Goal: Task Accomplishment & Management: Manage account settings

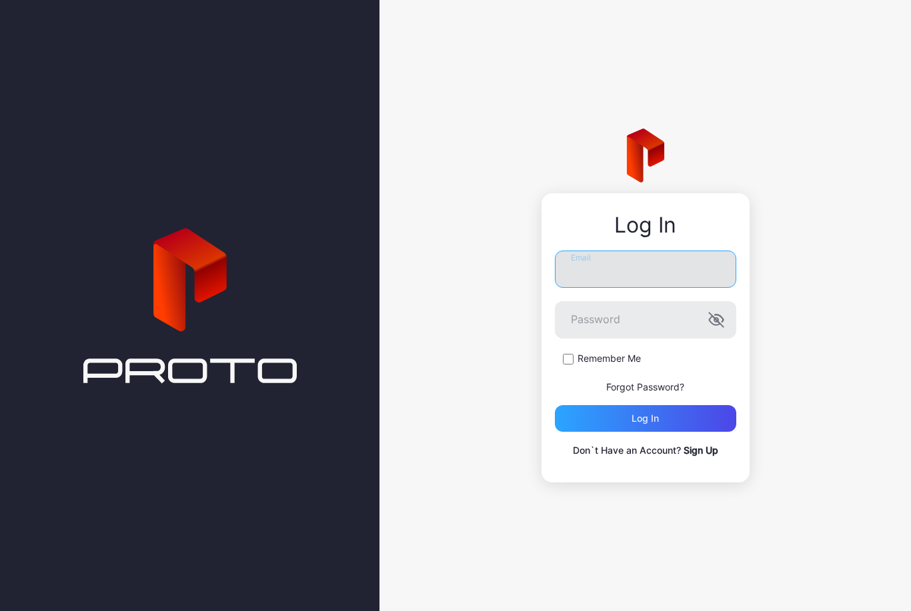
click at [656, 265] on input "Email" at bounding box center [645, 269] width 181 height 37
type input "**********"
click at [645, 418] on button "Log in" at bounding box center [645, 418] width 181 height 27
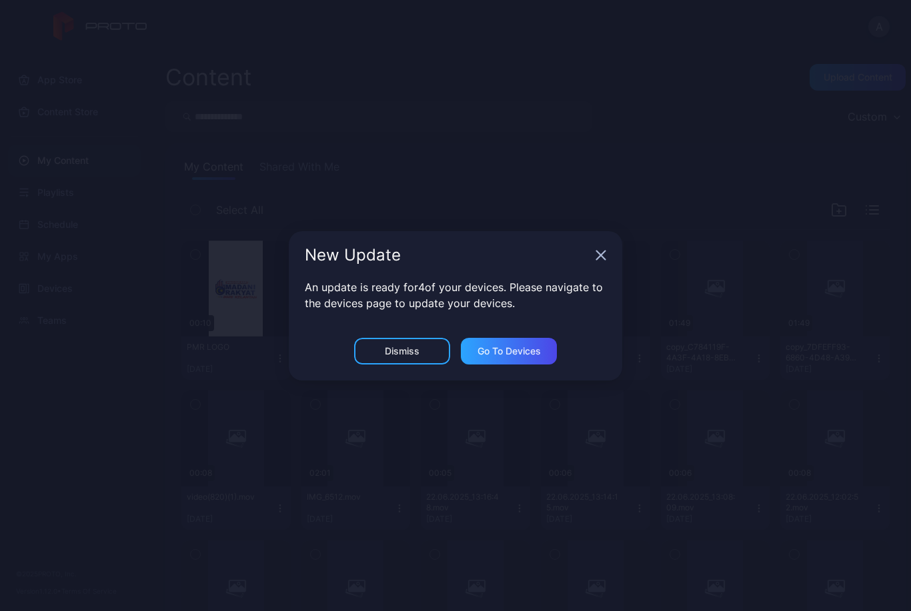
click at [427, 353] on div "Dismiss" at bounding box center [402, 351] width 96 height 27
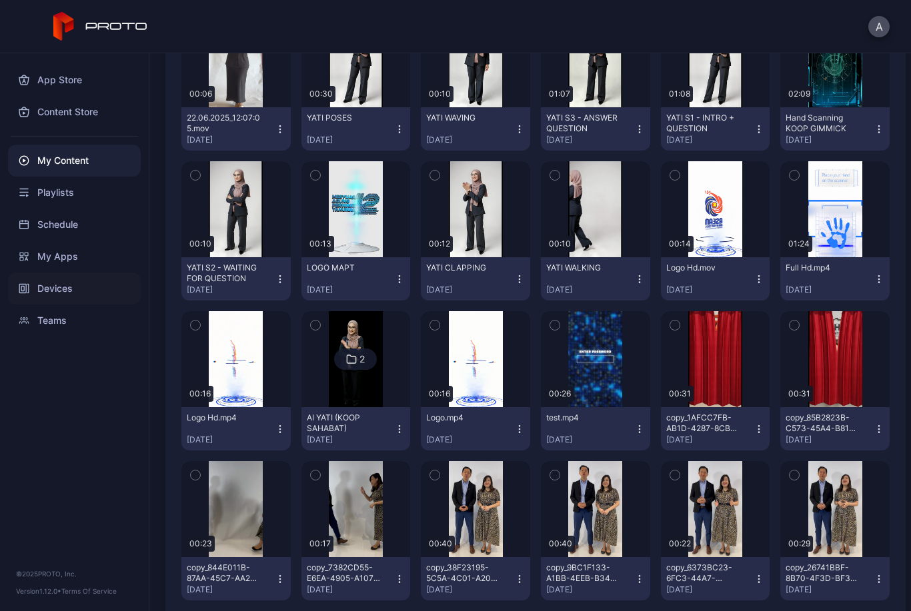
scroll to position [513, 0]
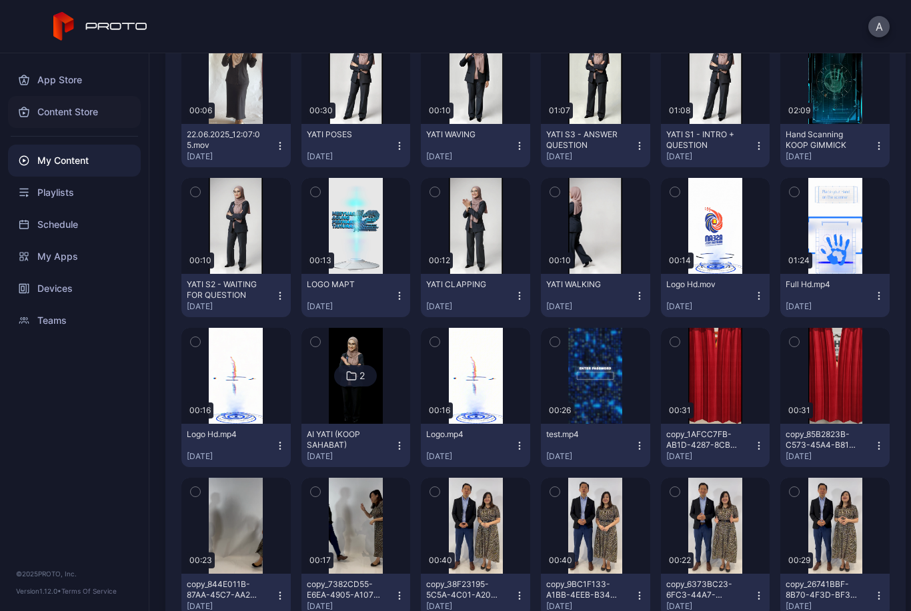
click at [53, 106] on div "Content Store" at bounding box center [74, 112] width 133 height 32
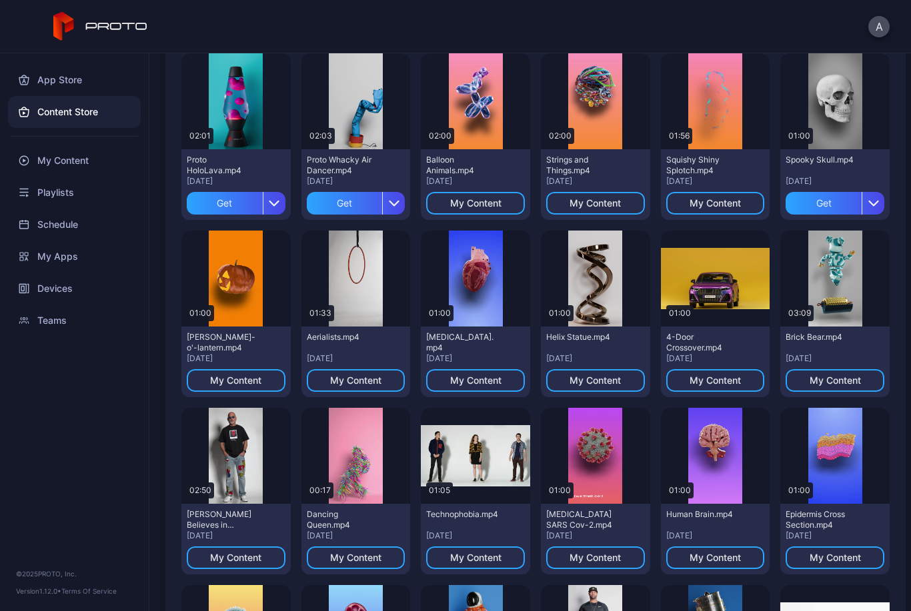
scroll to position [65, 0]
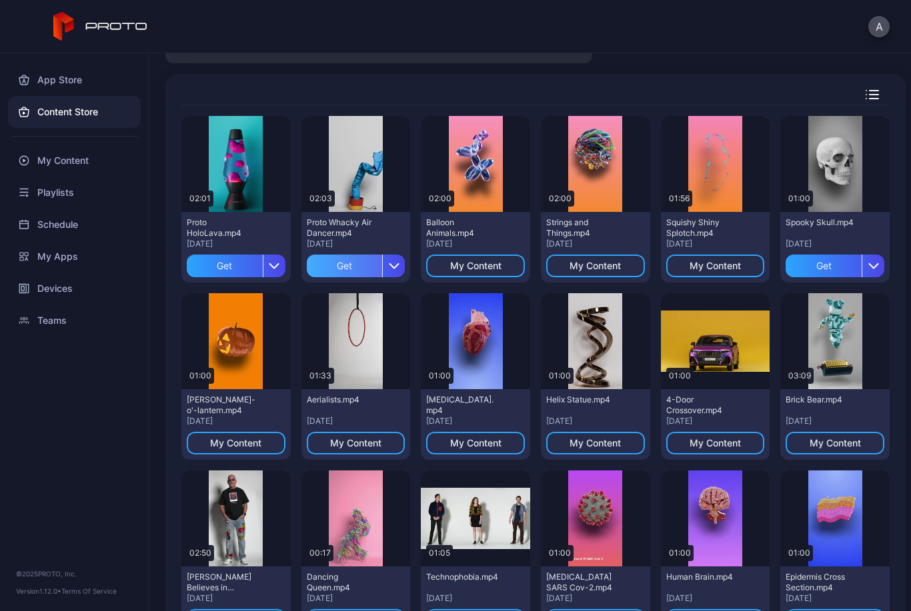
click at [360, 271] on div "Get" at bounding box center [345, 266] width 76 height 23
click at [229, 269] on div "Get" at bounding box center [225, 266] width 76 height 23
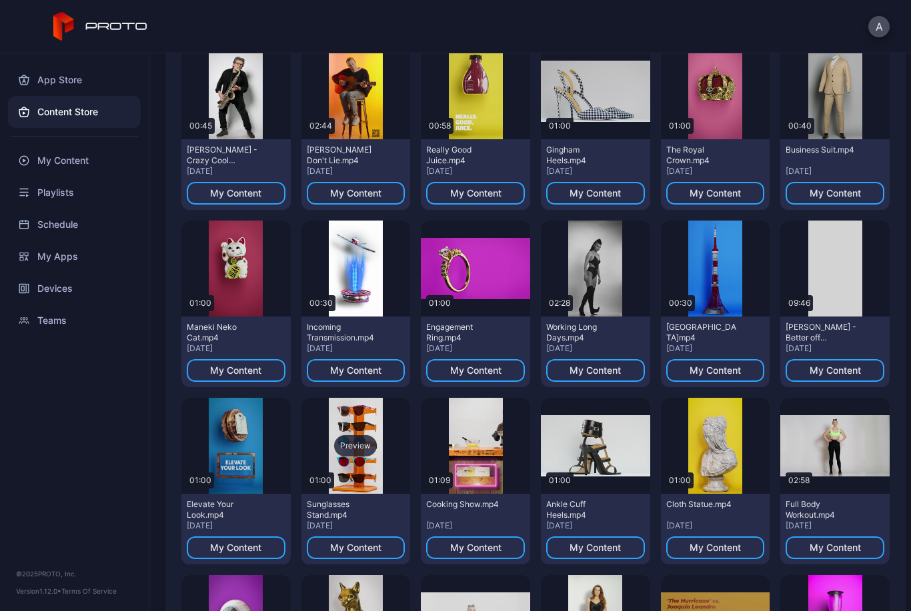
scroll to position [1899, 0]
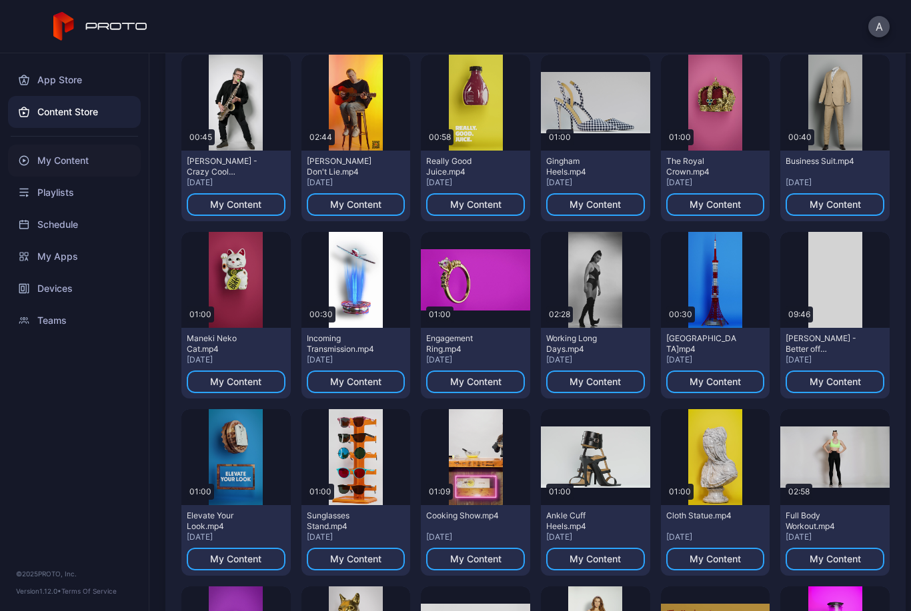
click at [86, 156] on div "My Content" at bounding box center [74, 161] width 133 height 32
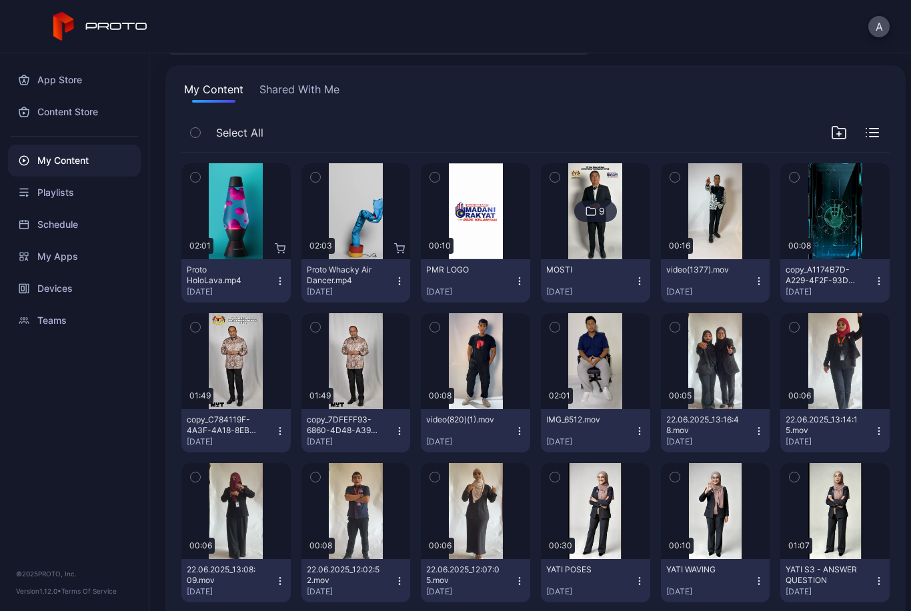
scroll to position [82, 0]
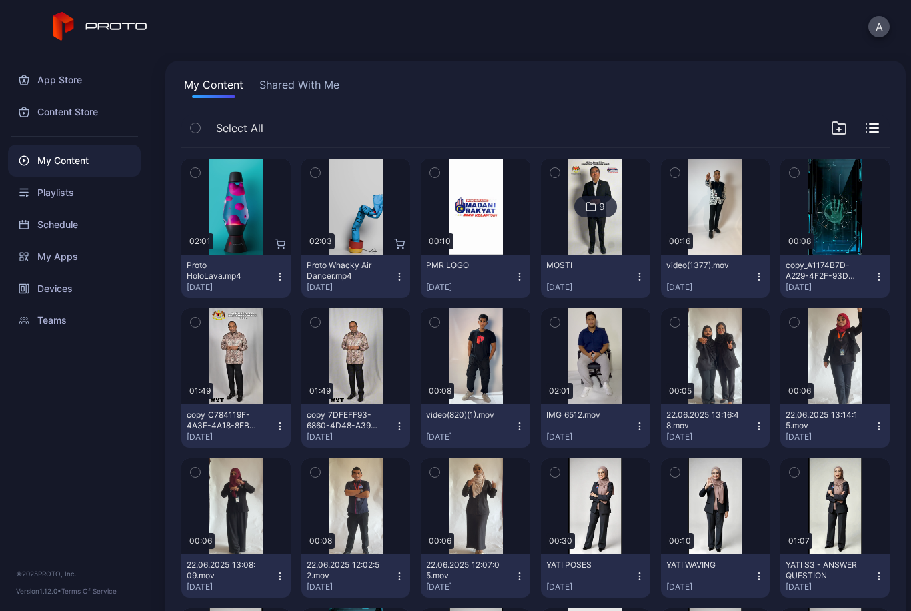
click at [197, 177] on icon "button" at bounding box center [195, 172] width 9 height 15
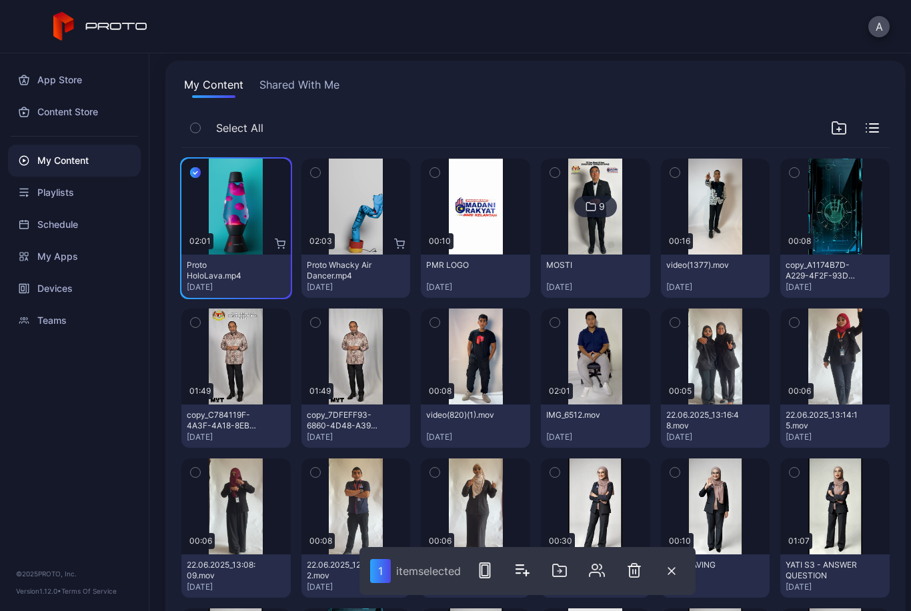
click at [311, 171] on icon "button" at bounding box center [315, 172] width 9 height 15
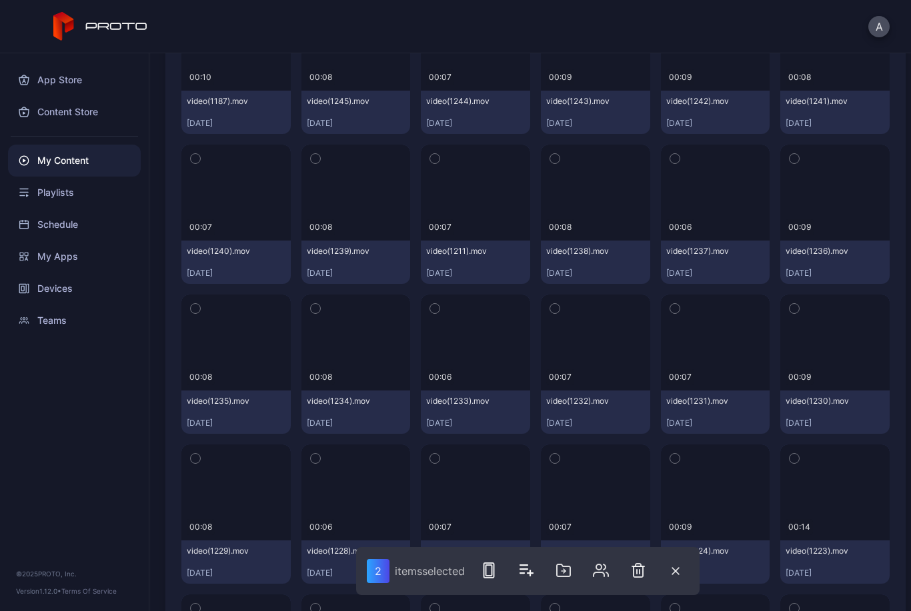
scroll to position [5830, 0]
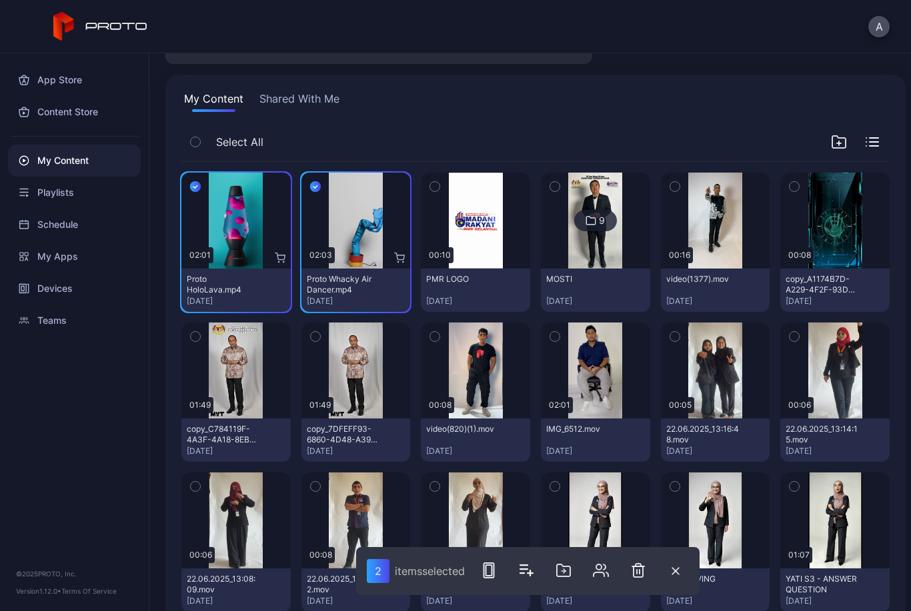
drag, startPoint x: 905, startPoint y: 372, endPoint x: 910, endPoint y: 75, distance: 296.7
click at [910, 75] on div "Content Upload Content Custom My Content Shared With Me Select All Preview 02:0…" at bounding box center [529, 332] width 761 height 558
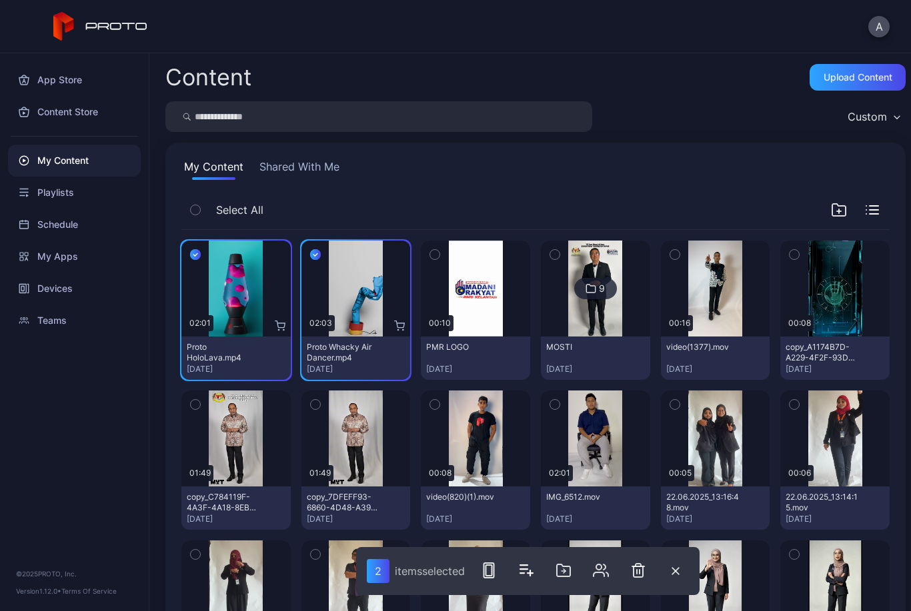
scroll to position [0, 0]
click at [873, 204] on div at bounding box center [855, 210] width 48 height 16
click at [871, 210] on icon "button" at bounding box center [873, 210] width 9 height 0
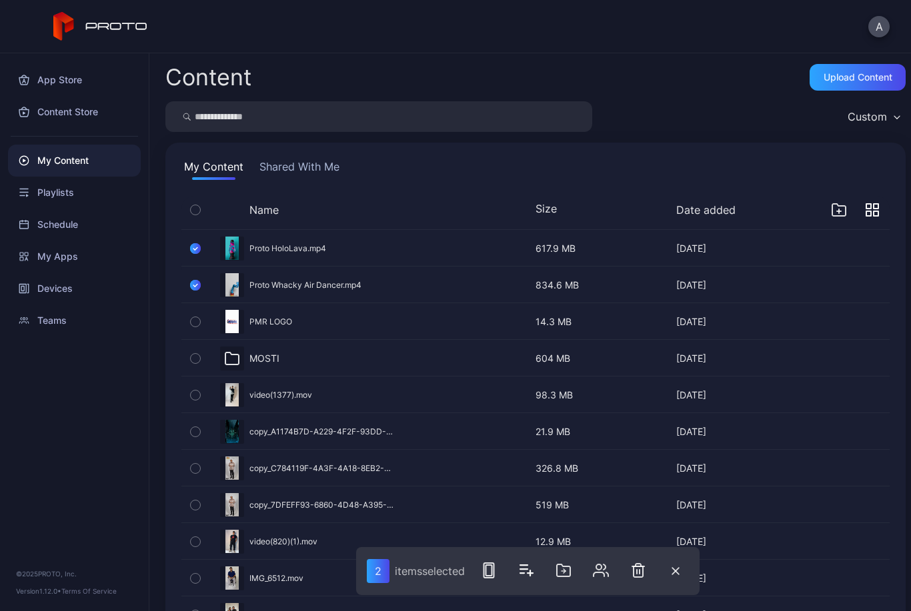
click at [879, 109] on div "Custom" at bounding box center [873, 117] width 65 height 20
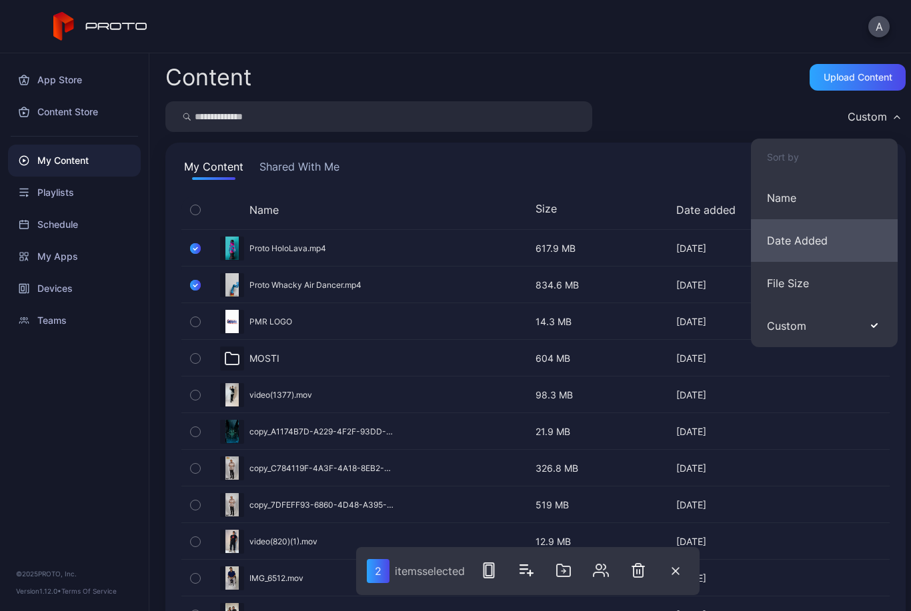
click at [823, 243] on button "Date Added" at bounding box center [824, 240] width 147 height 43
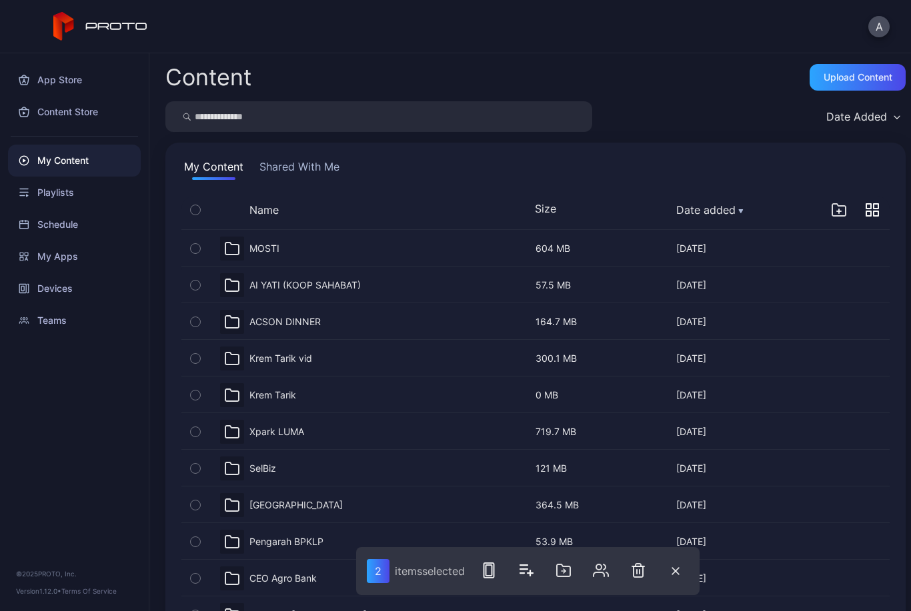
click at [865, 220] on div "MOSTI [DATE] 604 MB [DATE] AI YATI (KOOP SAHABAT) [DATE] 57.5 MB [DATE] ACSON D…" at bounding box center [535, 604] width 729 height 771
click at [872, 215] on icon "button" at bounding box center [871, 209] width 13 height 13
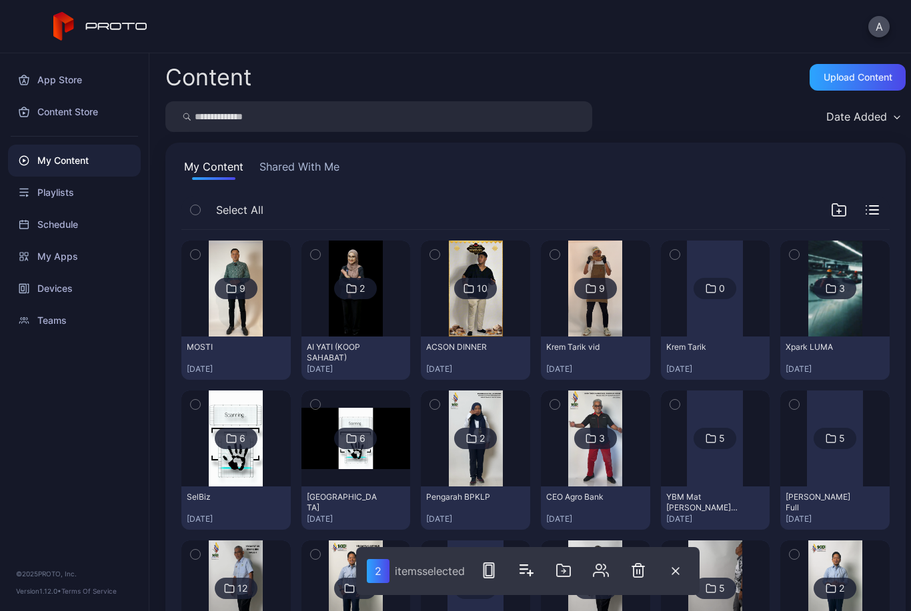
click at [878, 116] on div "Date Added" at bounding box center [856, 116] width 61 height 13
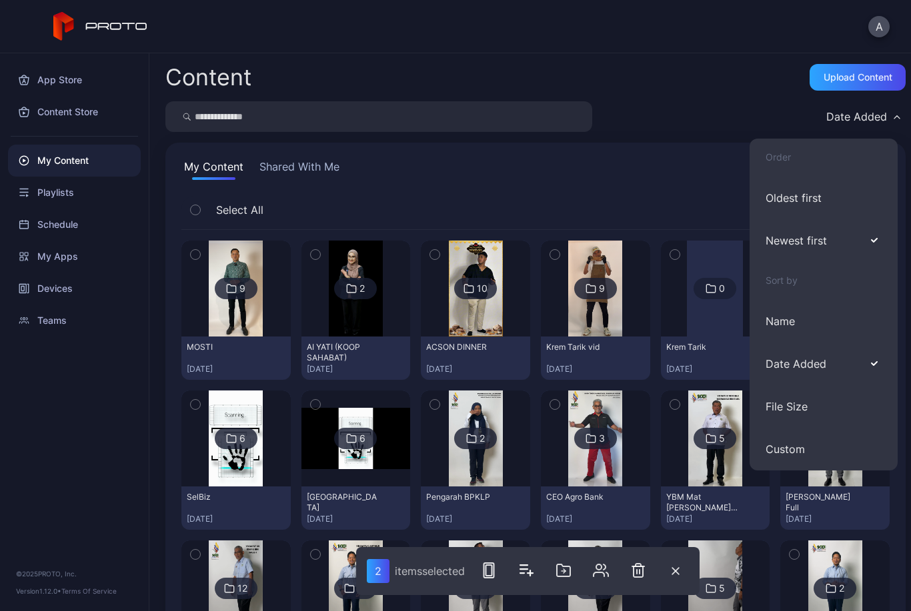
click at [846, 197] on button "Oldest first" at bounding box center [823, 198] width 148 height 43
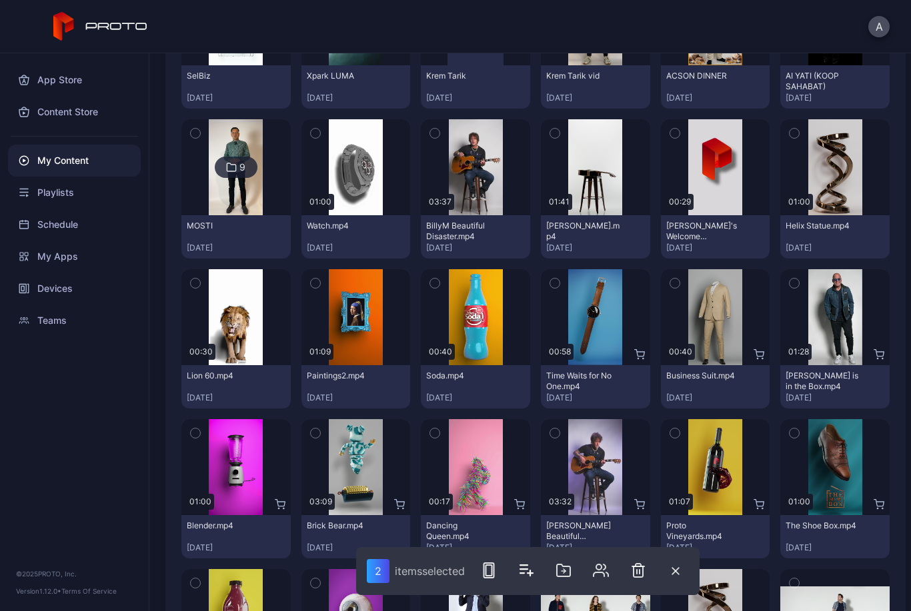
scroll to position [1023, 0]
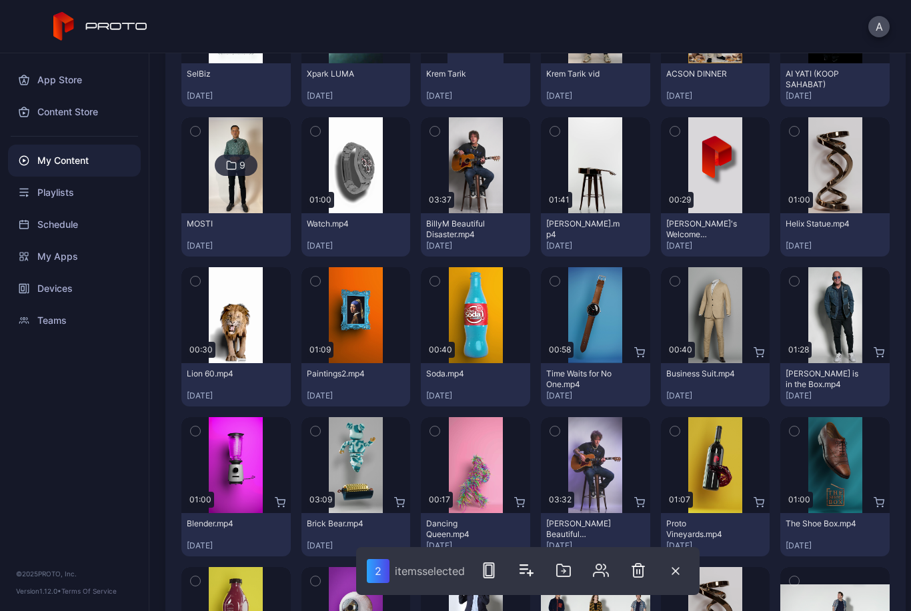
click at [319, 429] on icon "button" at bounding box center [315, 431] width 9 height 15
click at [187, 435] on button "button" at bounding box center [195, 431] width 28 height 28
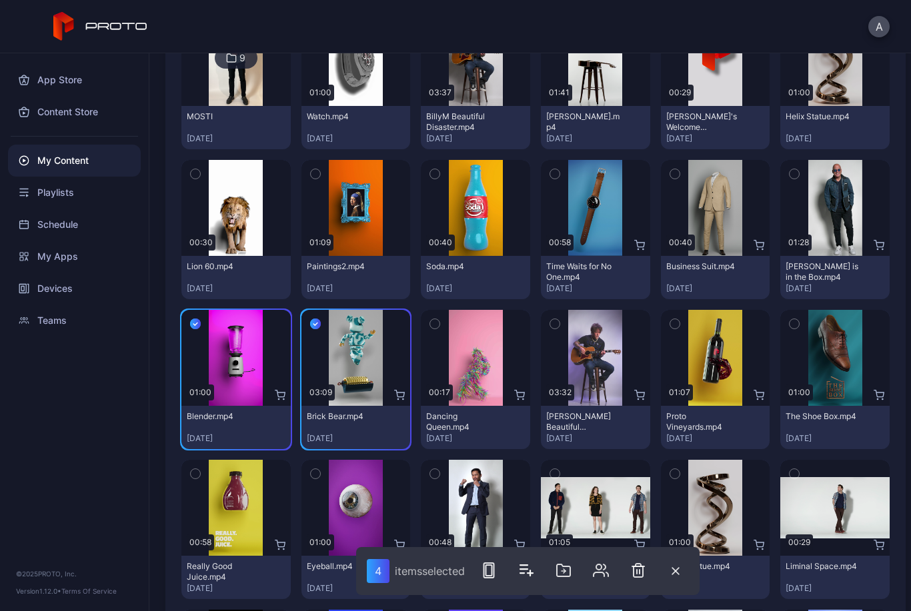
scroll to position [1131, 0]
click at [312, 331] on button "button" at bounding box center [315, 324] width 28 height 28
click at [193, 320] on icon "button" at bounding box center [195, 324] width 11 height 15
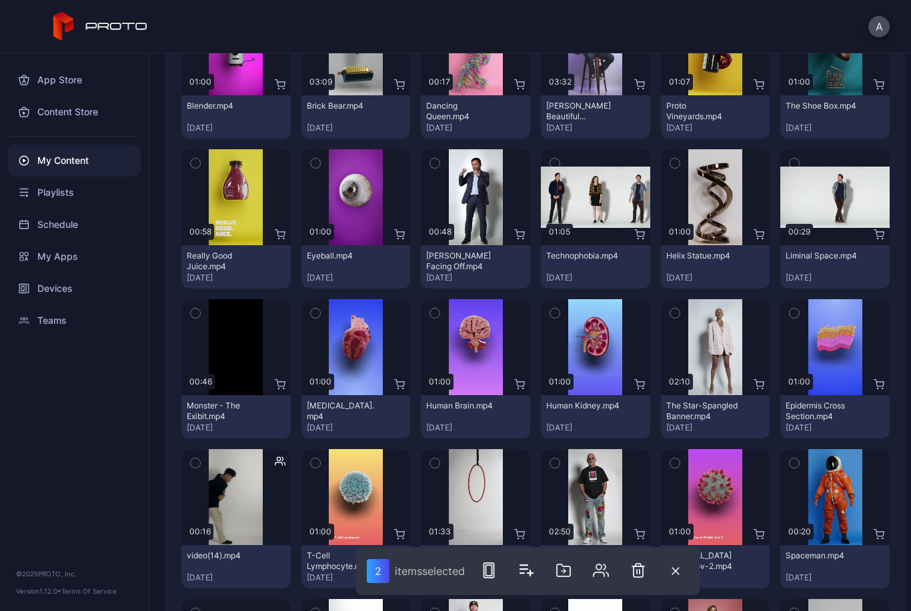
scroll to position [1516, 0]
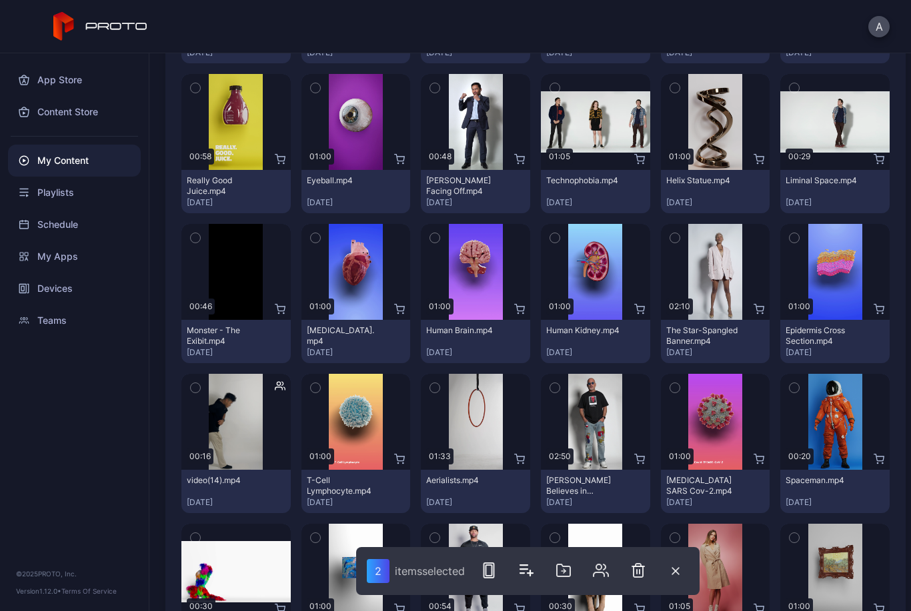
click at [194, 387] on icon "button" at bounding box center [195, 388] width 9 height 15
click at [559, 397] on button "button" at bounding box center [555, 388] width 28 height 28
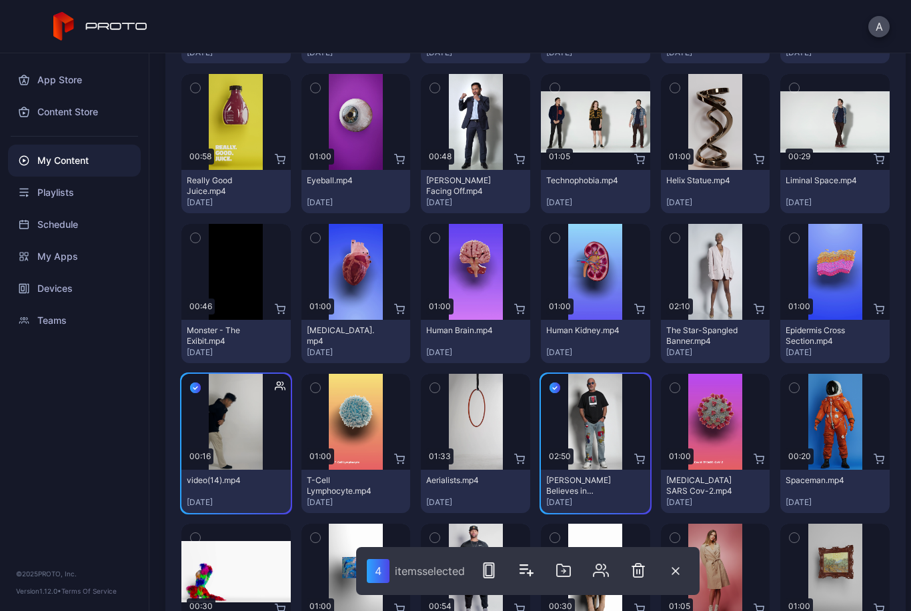
scroll to position [1478, 0]
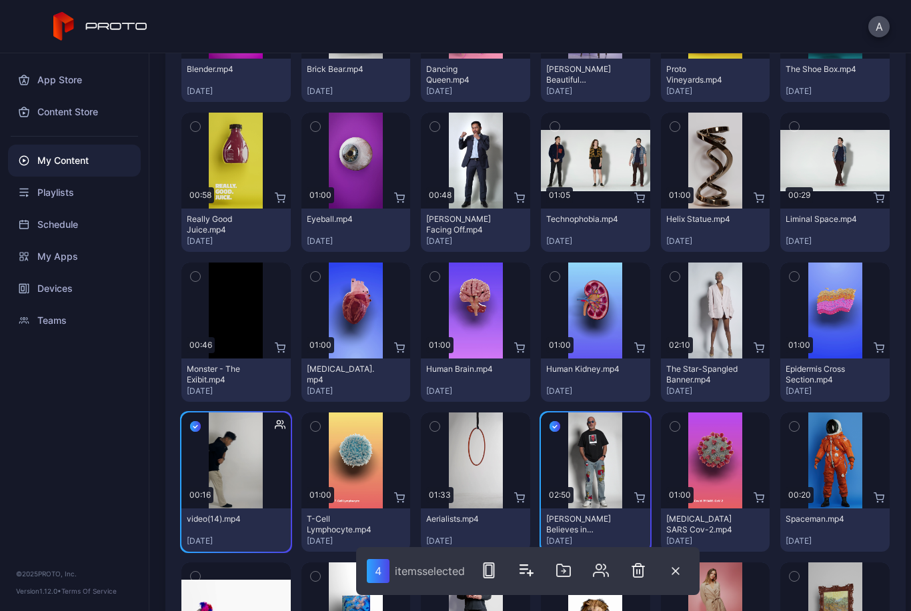
click at [326, 273] on button "button" at bounding box center [315, 277] width 28 height 28
click at [452, 275] on div "Preview" at bounding box center [475, 311] width 109 height 96
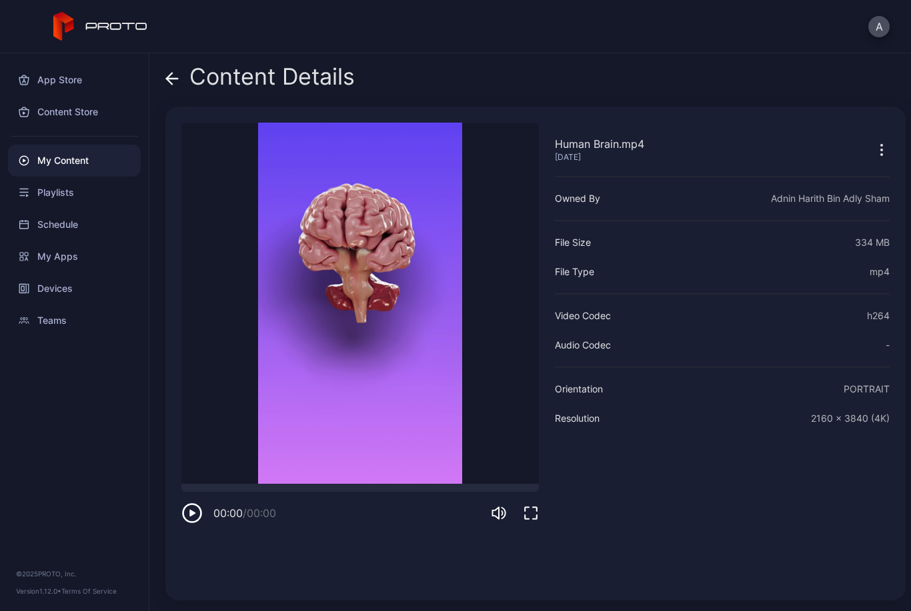
click at [169, 79] on icon at bounding box center [172, 79] width 11 height 0
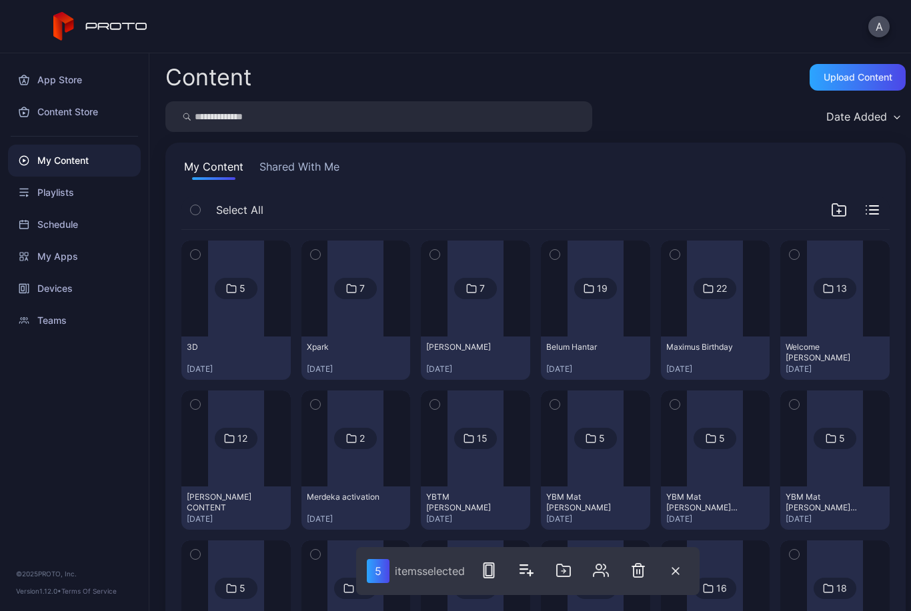
scroll to position [1478, 0]
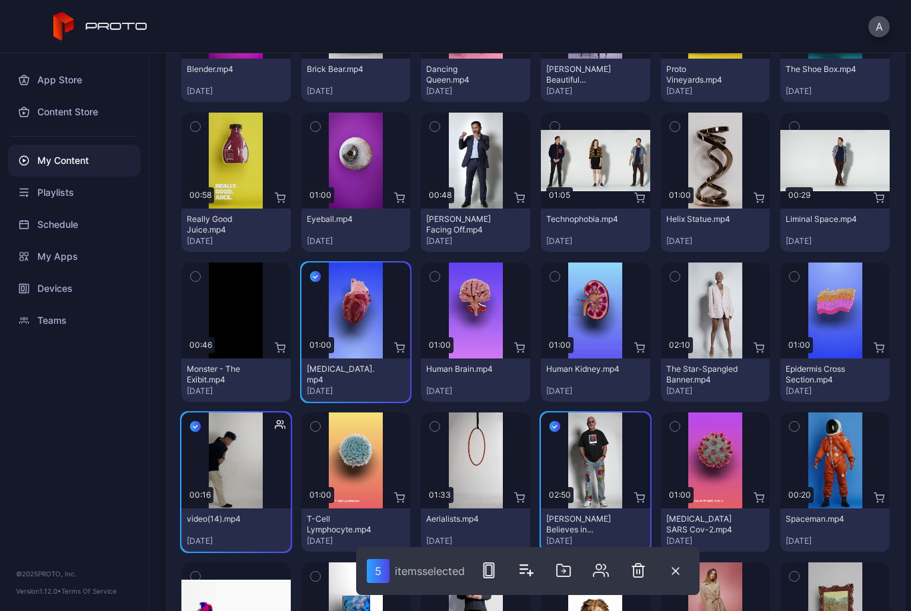
click at [436, 273] on icon "button" at bounding box center [434, 276] width 9 height 15
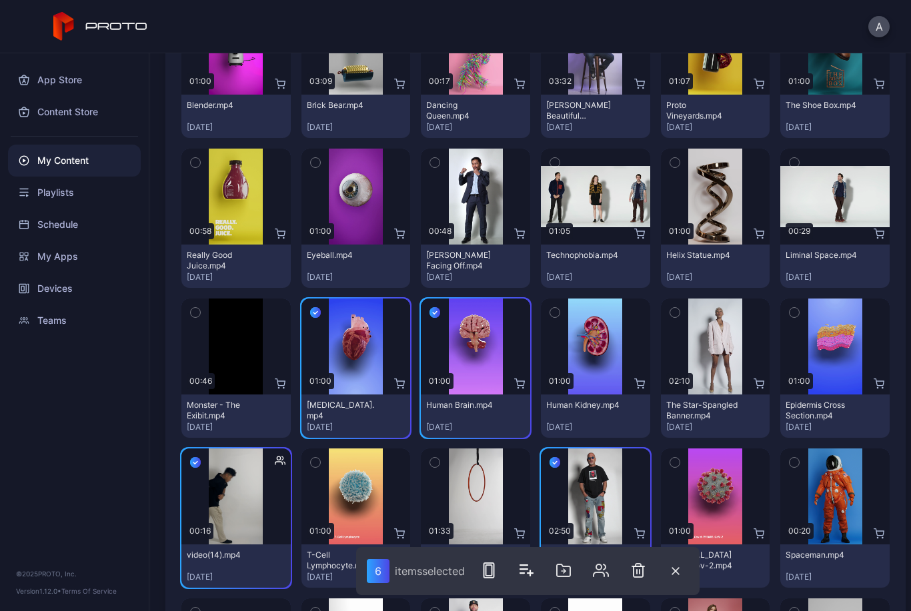
click at [434, 166] on icon "button" at bounding box center [434, 162] width 9 height 15
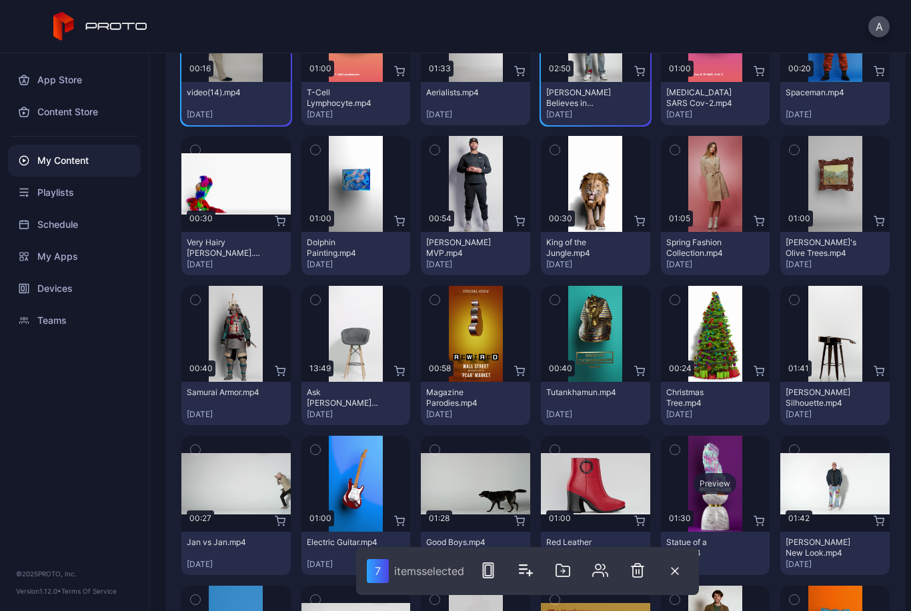
scroll to position [1928, 0]
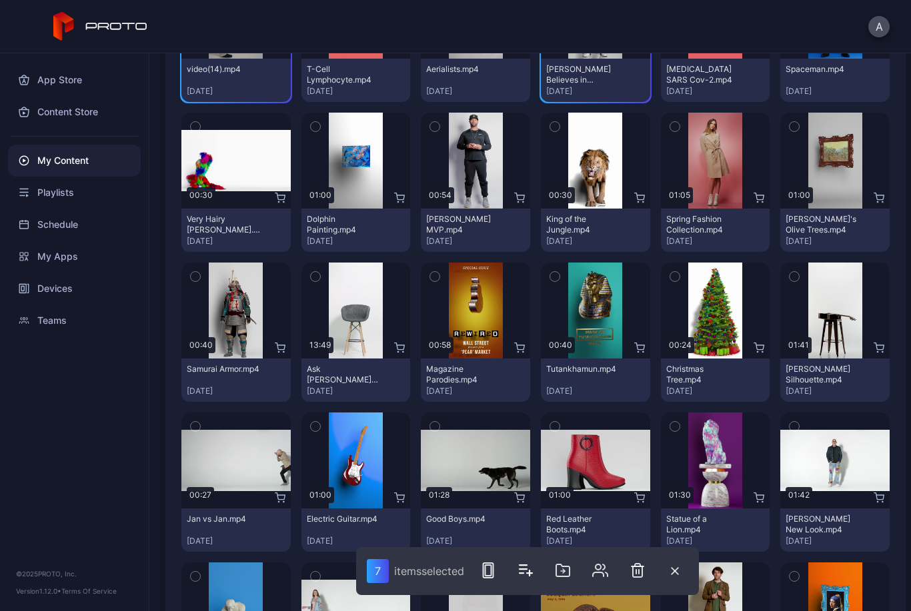
click at [438, 281] on icon "button" at bounding box center [434, 276] width 9 height 15
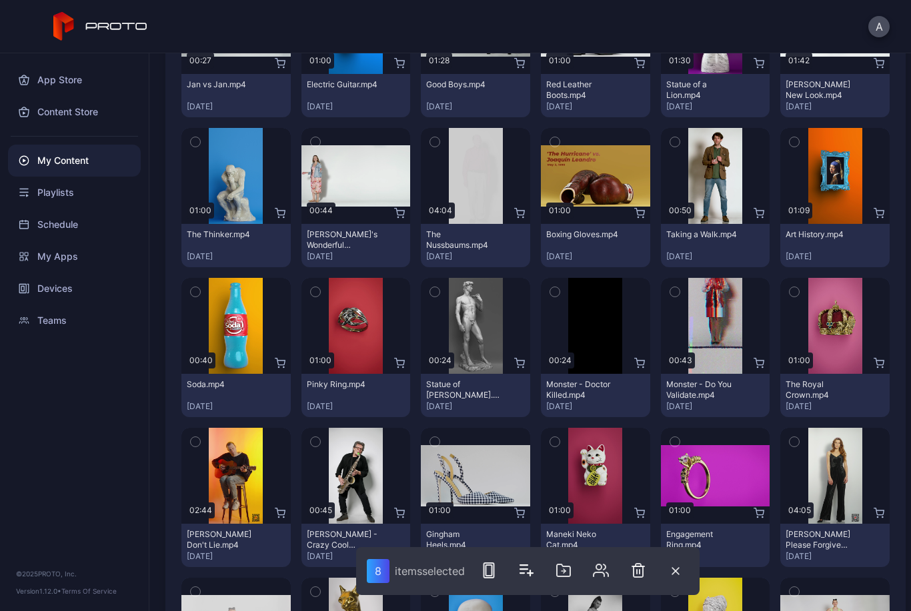
scroll to position [2365, 0]
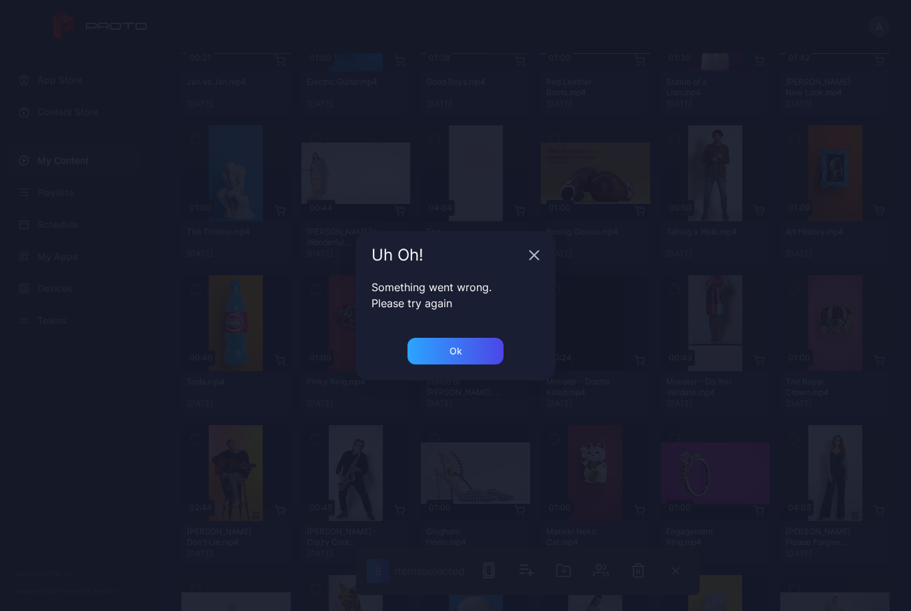
click at [493, 353] on div "Ok" at bounding box center [455, 351] width 96 height 27
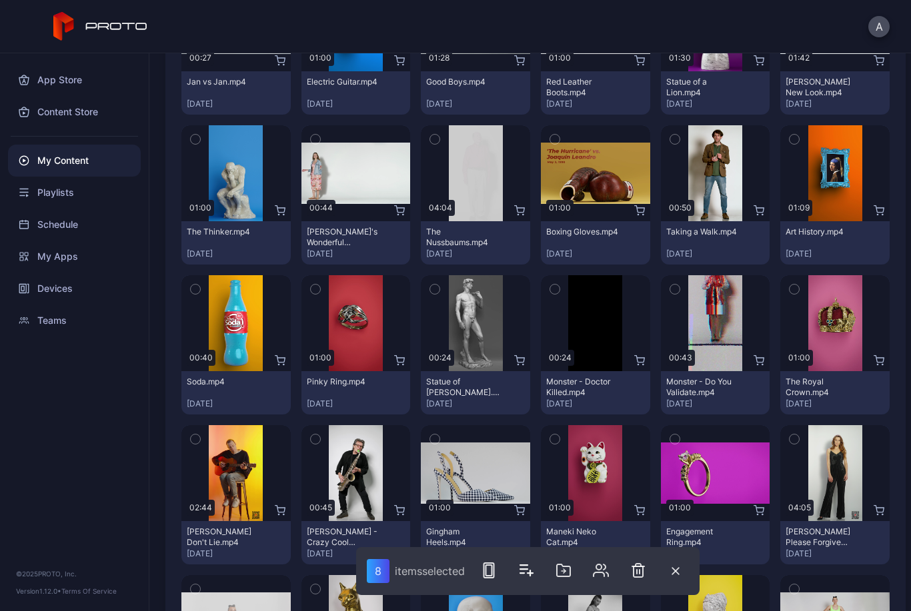
click at [676, 140] on icon "button" at bounding box center [674, 139] width 9 height 15
click at [675, 297] on button "button" at bounding box center [675, 289] width 28 height 28
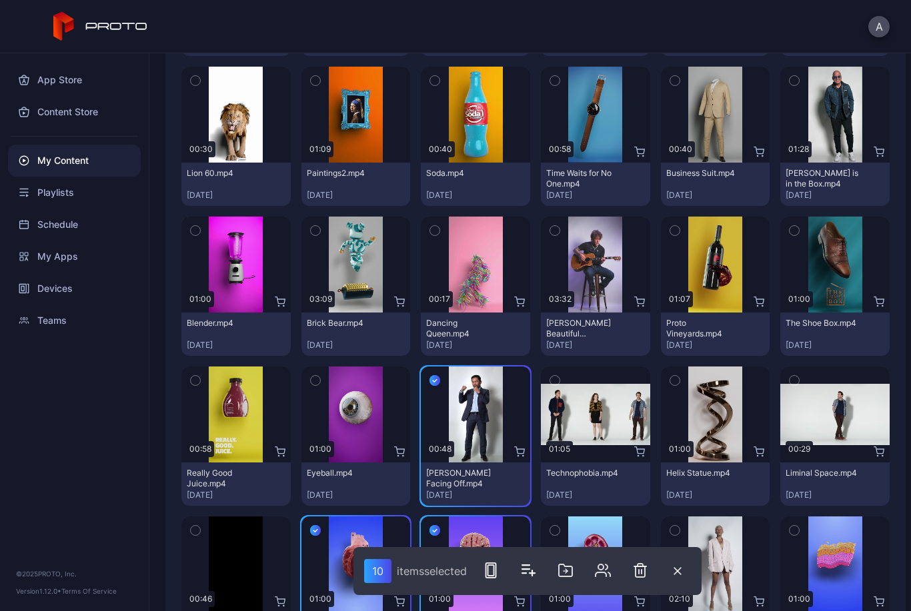
scroll to position [1160, 0]
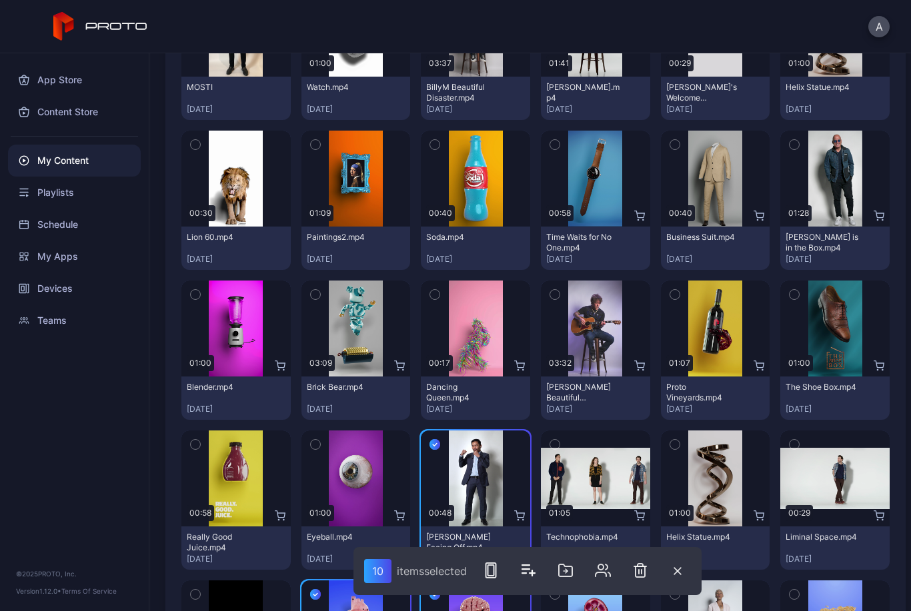
click at [198, 442] on icon "button" at bounding box center [195, 444] width 9 height 15
click at [324, 302] on button "button" at bounding box center [315, 295] width 28 height 28
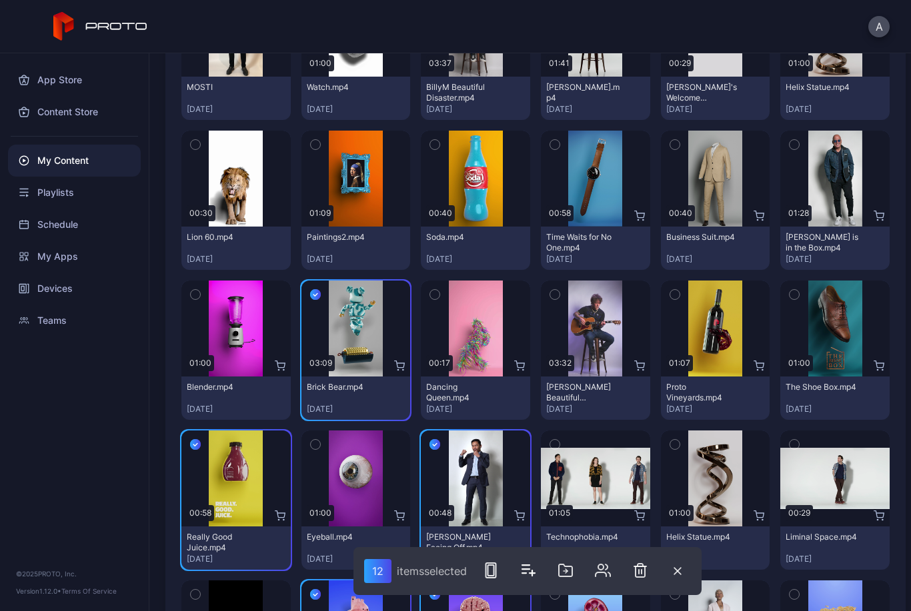
click at [190, 301] on button "button" at bounding box center [195, 295] width 28 height 28
click at [425, 294] on button "button" at bounding box center [435, 295] width 28 height 28
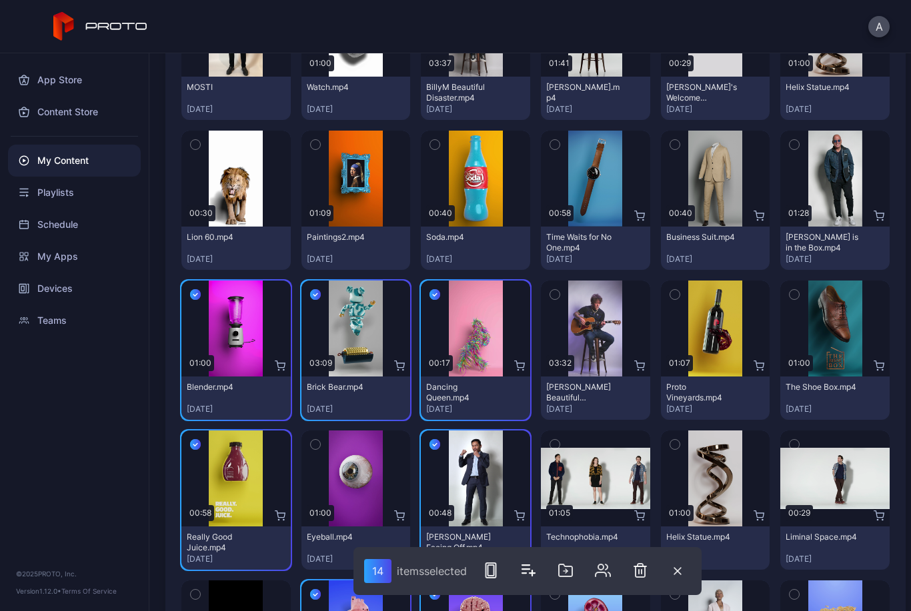
click at [435, 295] on icon "button" at bounding box center [435, 295] width 4 height 3
click at [570, 143] on div "Preview" at bounding box center [595, 179] width 109 height 96
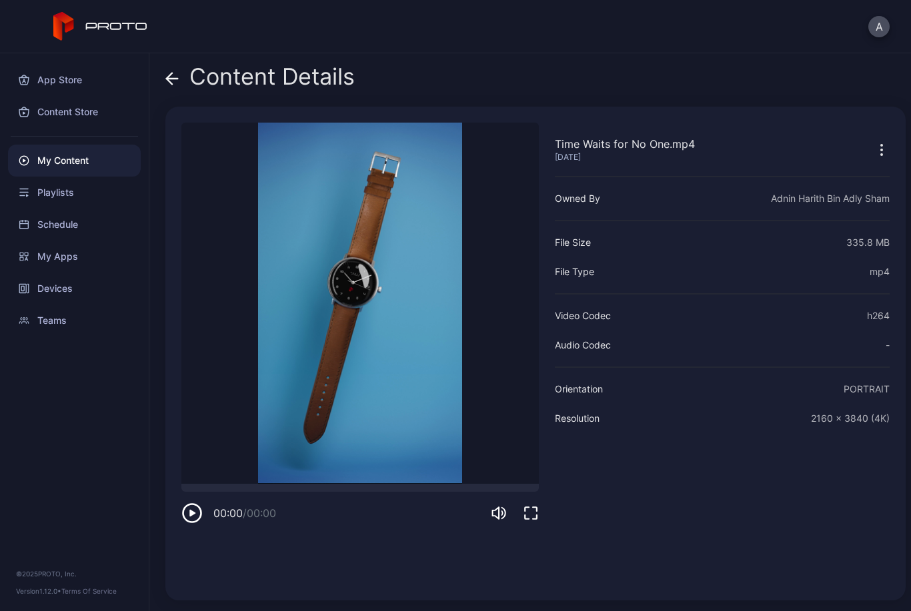
click at [171, 87] on span at bounding box center [171, 76] width 13 height 25
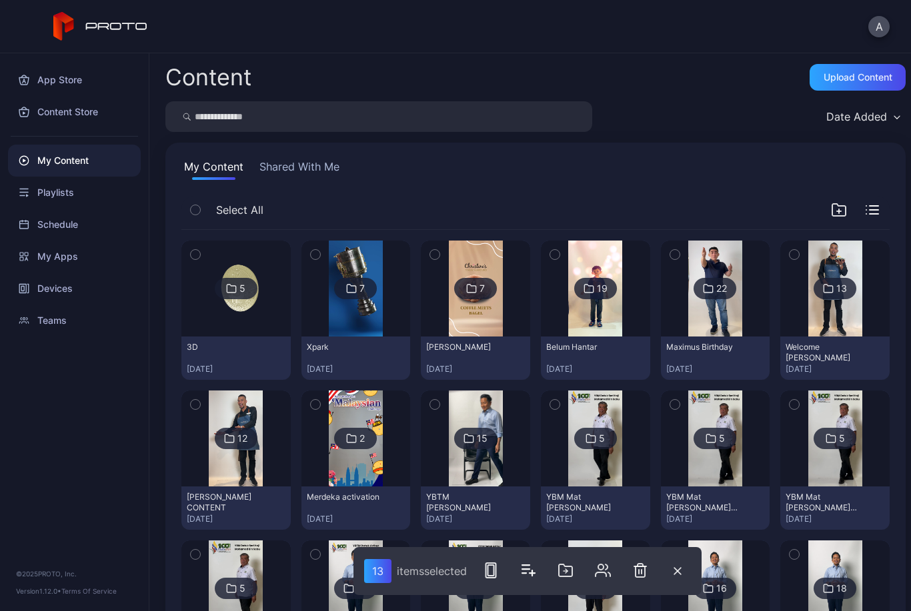
scroll to position [1160, 0]
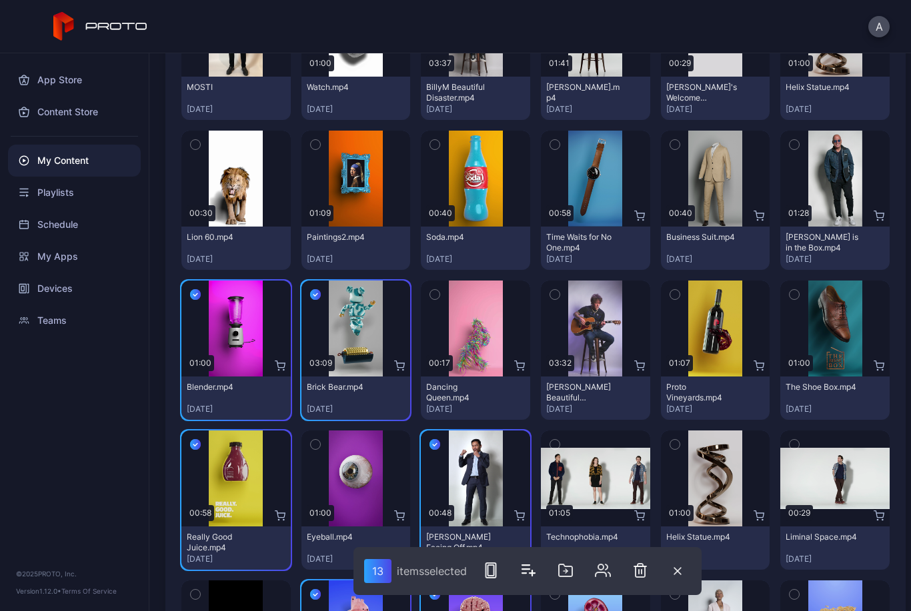
click at [551, 140] on icon "button" at bounding box center [554, 144] width 9 height 15
click at [431, 147] on icon "button" at bounding box center [434, 144] width 9 height 15
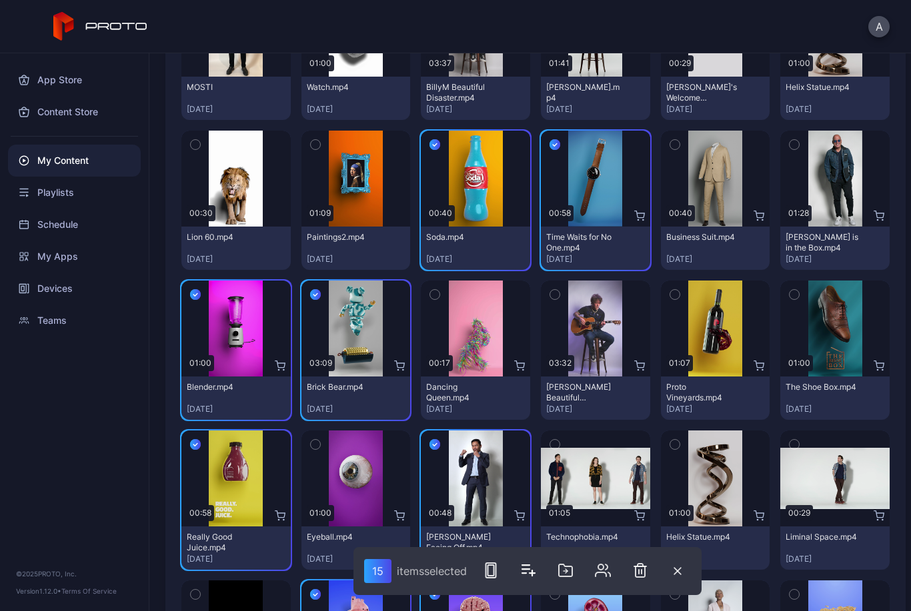
click at [195, 149] on icon "button" at bounding box center [195, 144] width 9 height 15
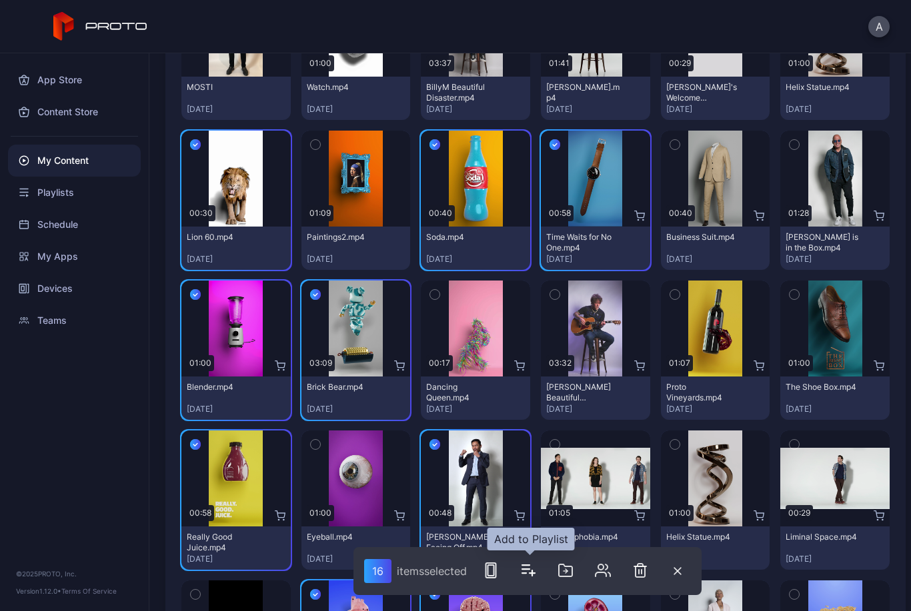
click at [533, 571] on icon "button" at bounding box center [528, 571] width 16 height 16
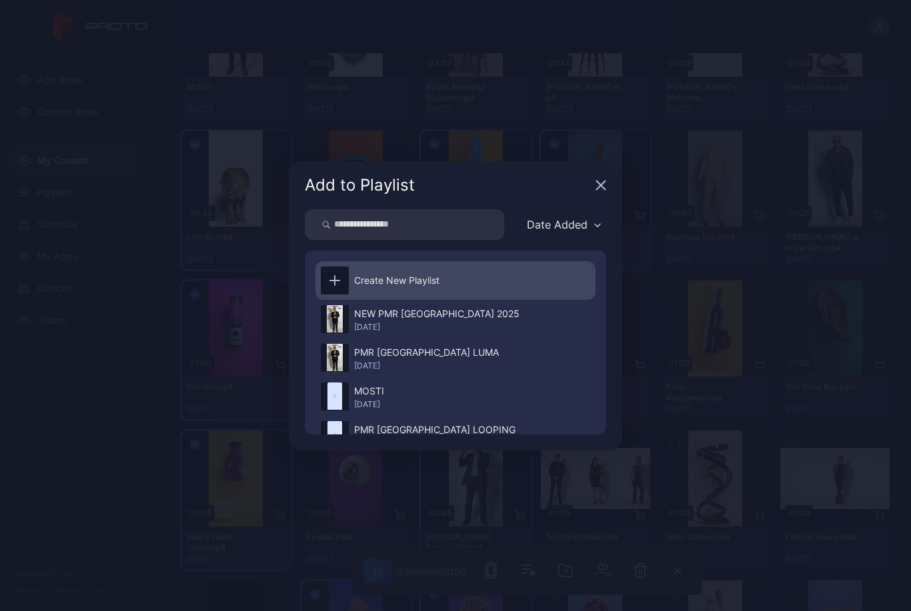
click at [482, 267] on div "Create New Playlist" at bounding box center [455, 280] width 280 height 39
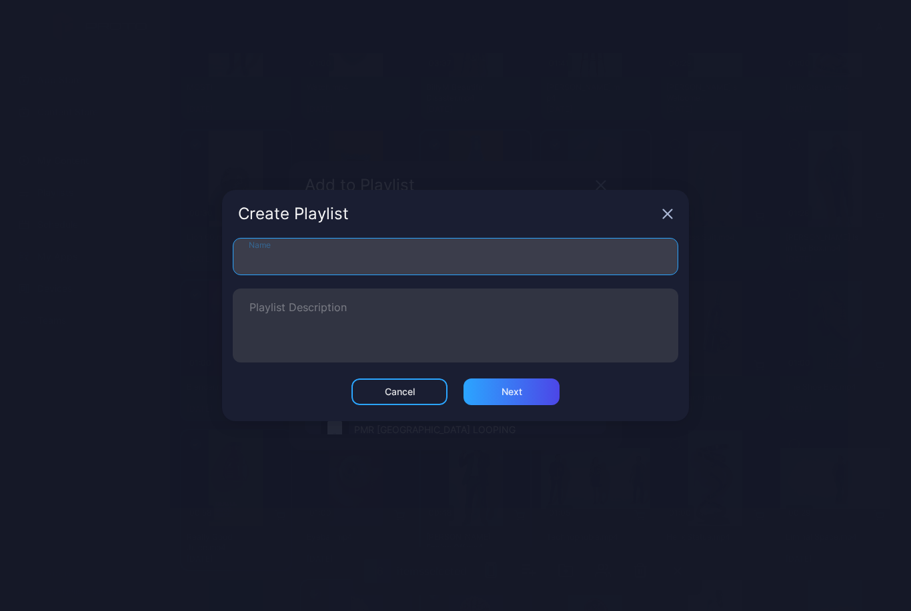
click at [615, 265] on input "Name" at bounding box center [455, 256] width 445 height 37
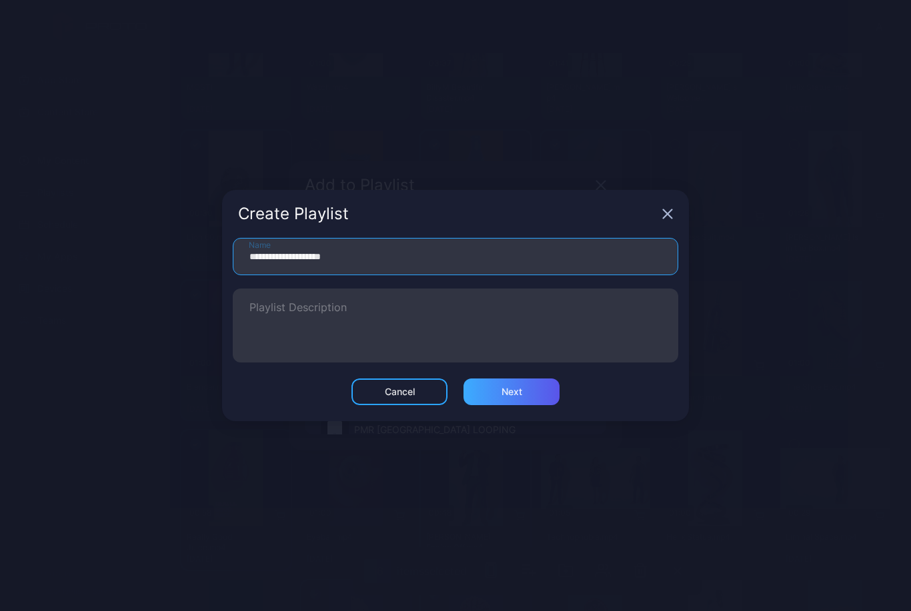
type input "**********"
click at [523, 398] on div "Next" at bounding box center [511, 392] width 96 height 27
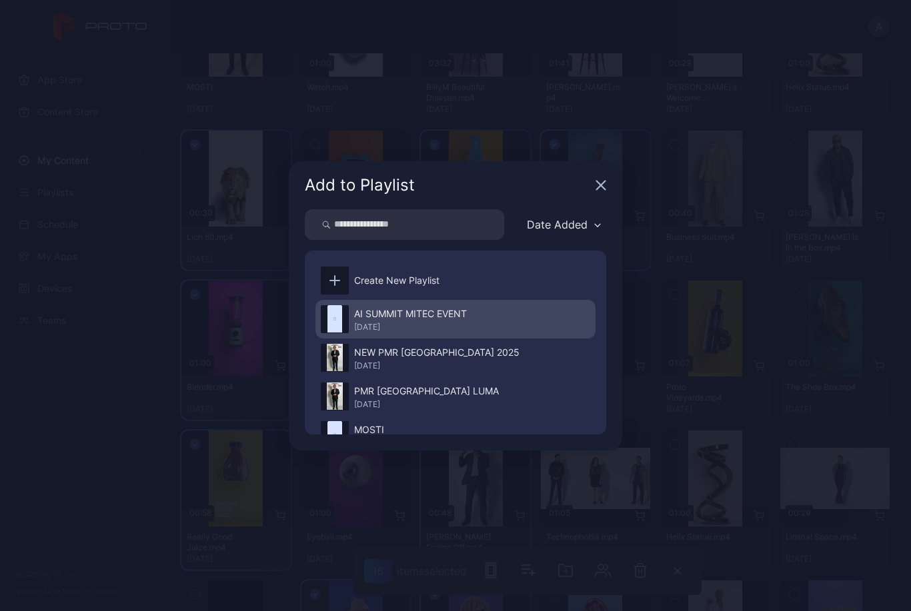
click at [449, 327] on div "[DATE]" at bounding box center [410, 327] width 113 height 11
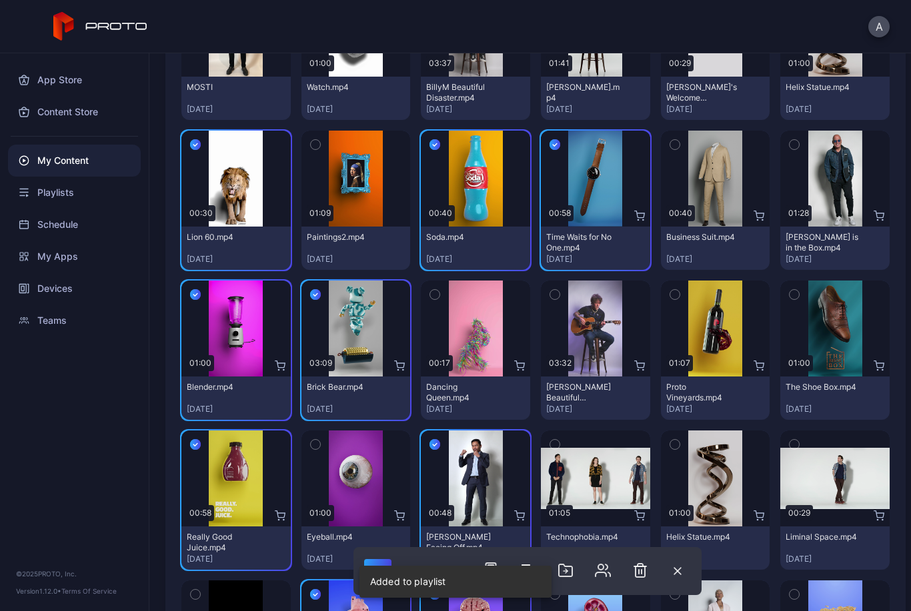
click at [90, 189] on div "Playlists" at bounding box center [74, 193] width 133 height 32
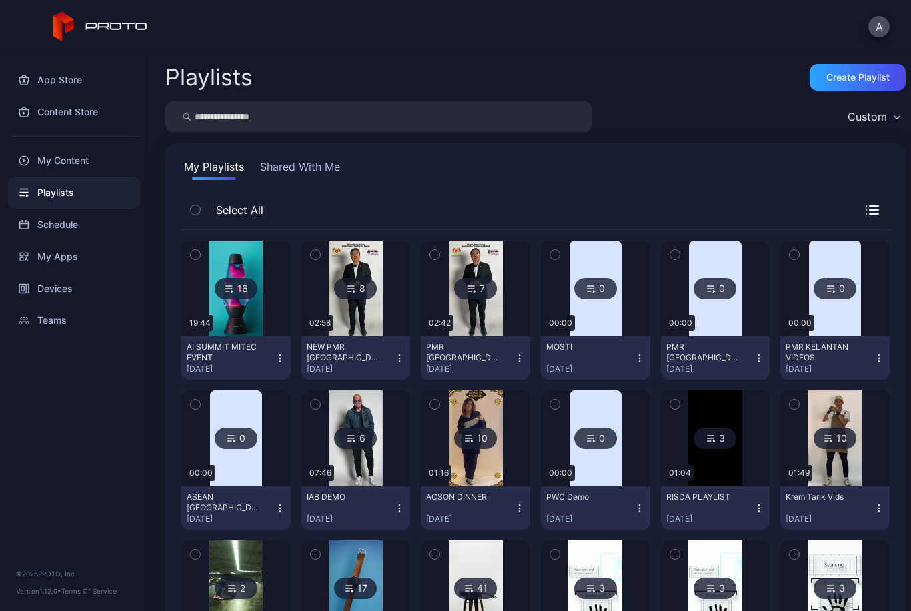
click at [280, 359] on icon "button" at bounding box center [279, 358] width 1 height 1
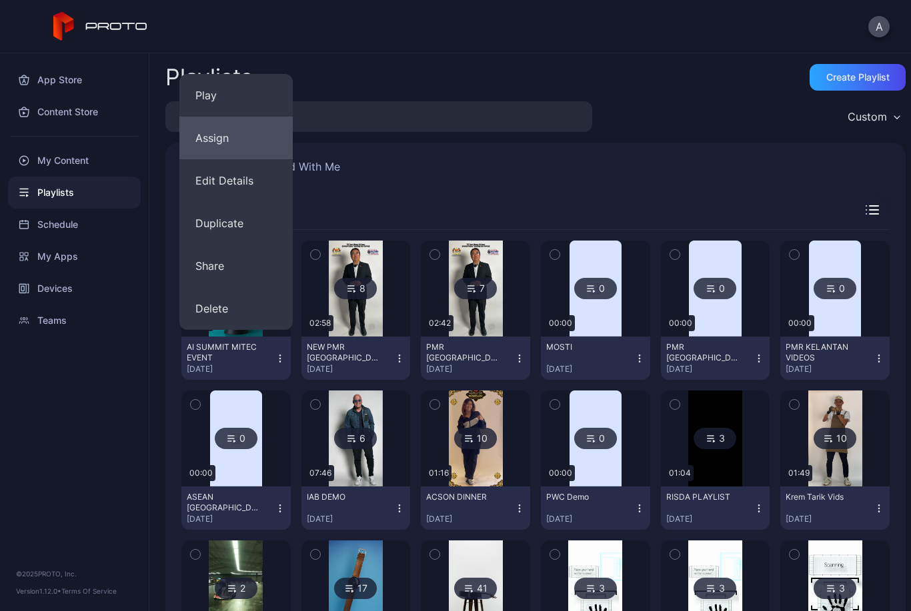
click at [245, 139] on button "Assign" at bounding box center [235, 138] width 113 height 43
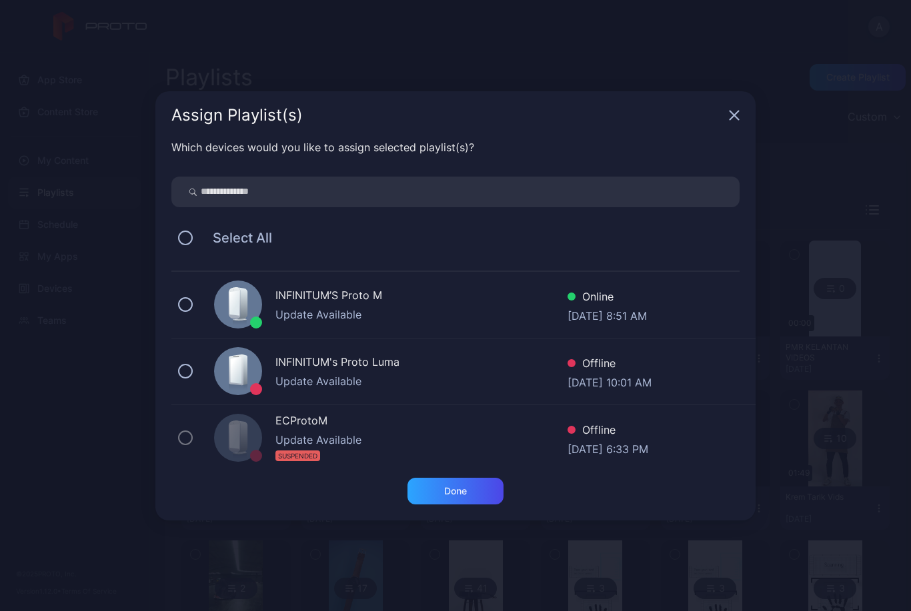
click at [360, 296] on div "INFINITUM’S Proto M" at bounding box center [421, 296] width 292 height 19
click at [363, 390] on div "INFINITUM's Proto Luma Update Available Offline [DATE] 10:01 AM" at bounding box center [463, 372] width 584 height 67
click at [479, 497] on div "Done" at bounding box center [455, 491] width 96 height 27
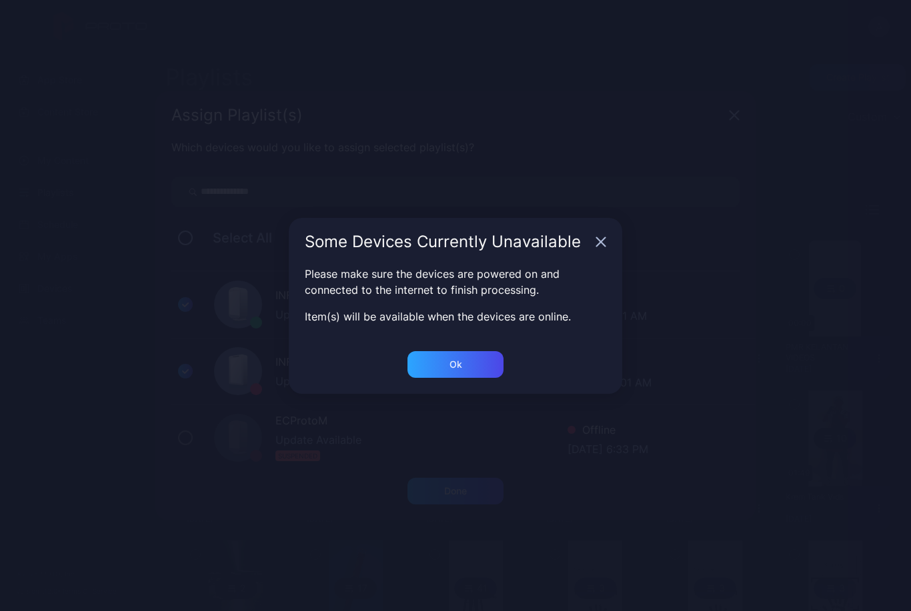
click at [447, 478] on div "Ok" at bounding box center [455, 491] width 96 height 27
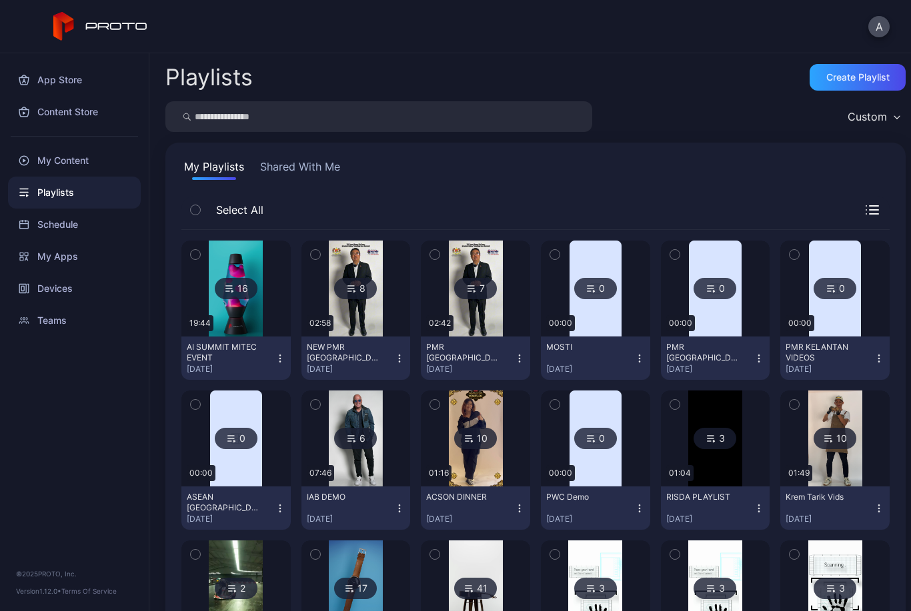
click at [49, 287] on div "Devices" at bounding box center [74, 289] width 133 height 32
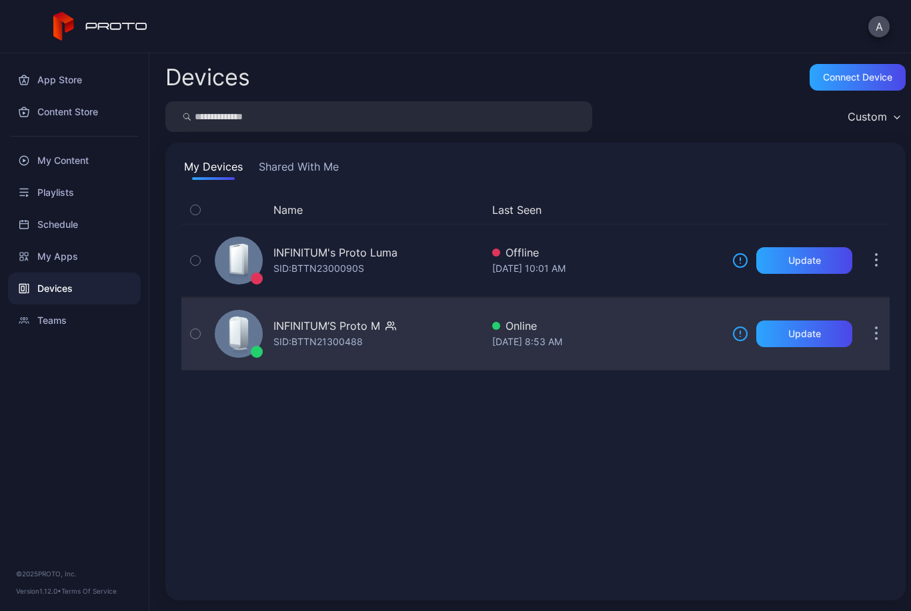
click at [398, 333] on div "INFINITUM’S Proto M SID: BTTN21300488" at bounding box center [345, 334] width 272 height 67
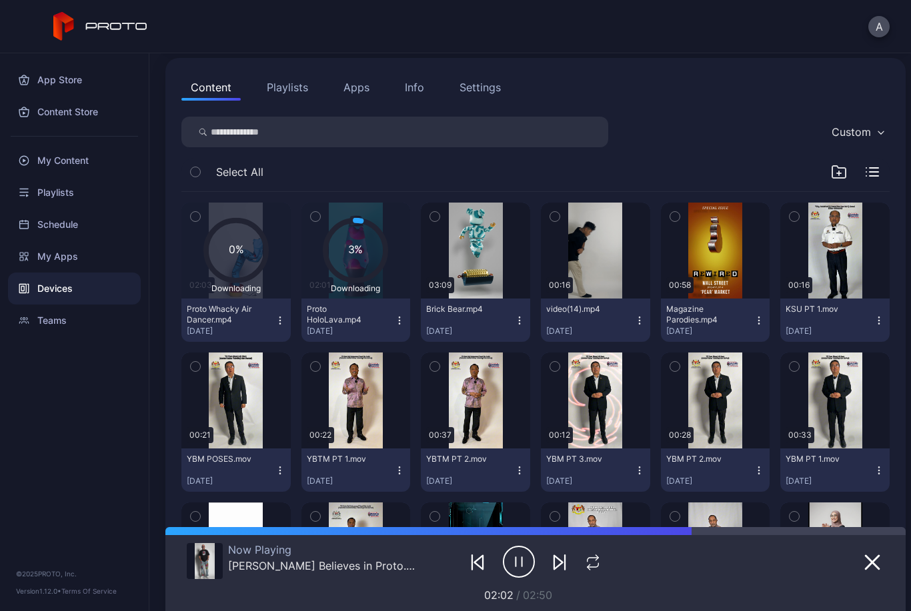
scroll to position [257, 0]
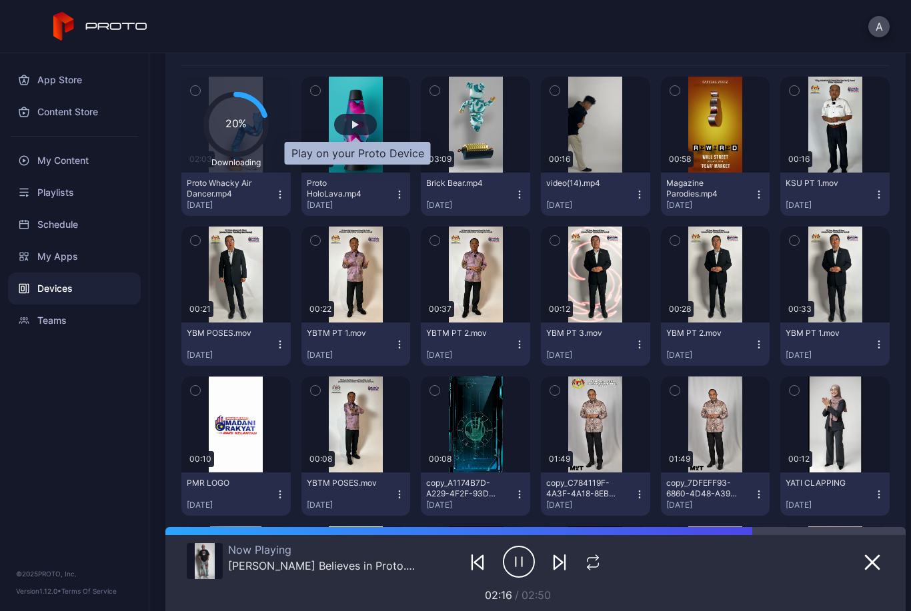
click at [369, 126] on div "button" at bounding box center [355, 124] width 43 height 21
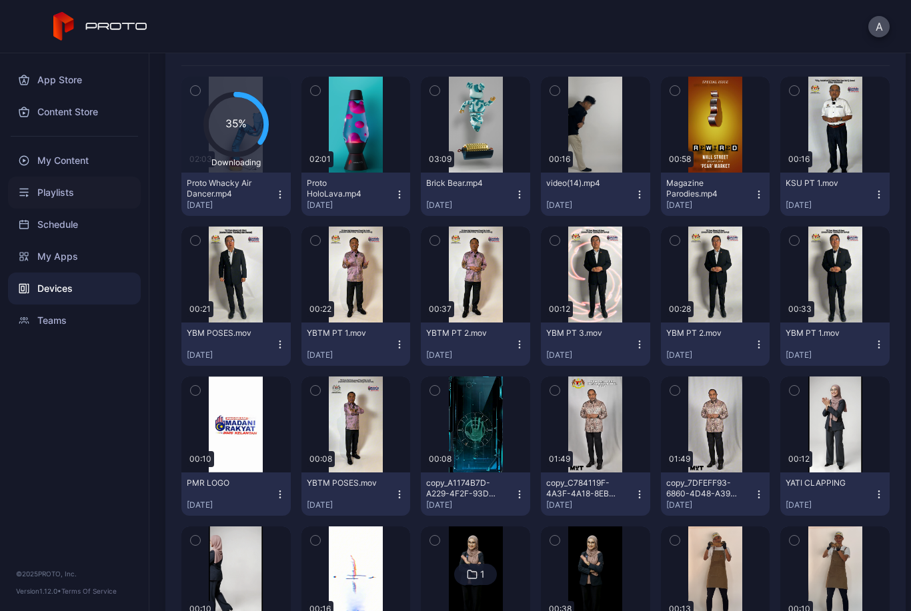
click at [34, 187] on div "Playlists" at bounding box center [74, 193] width 133 height 32
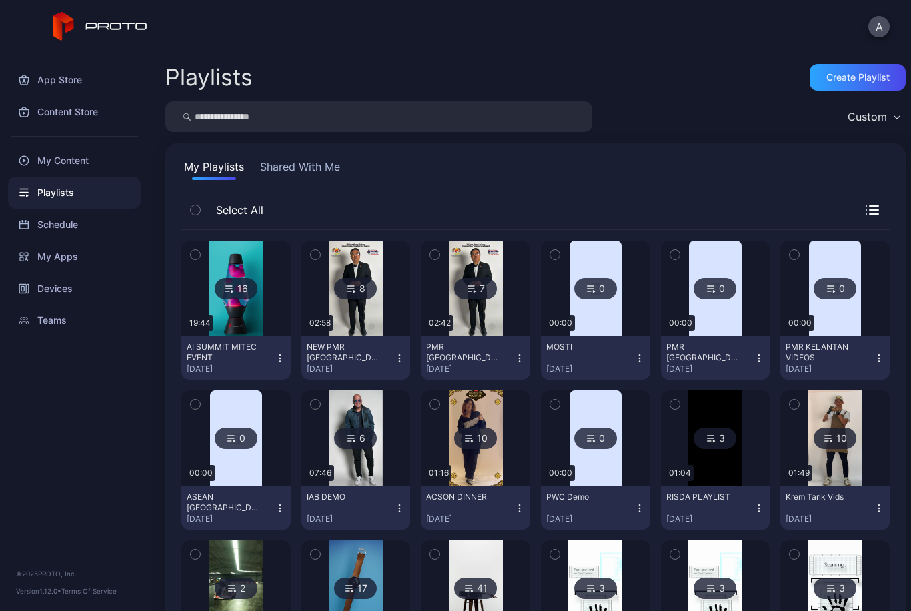
click at [275, 359] on icon "button" at bounding box center [280, 358] width 11 height 11
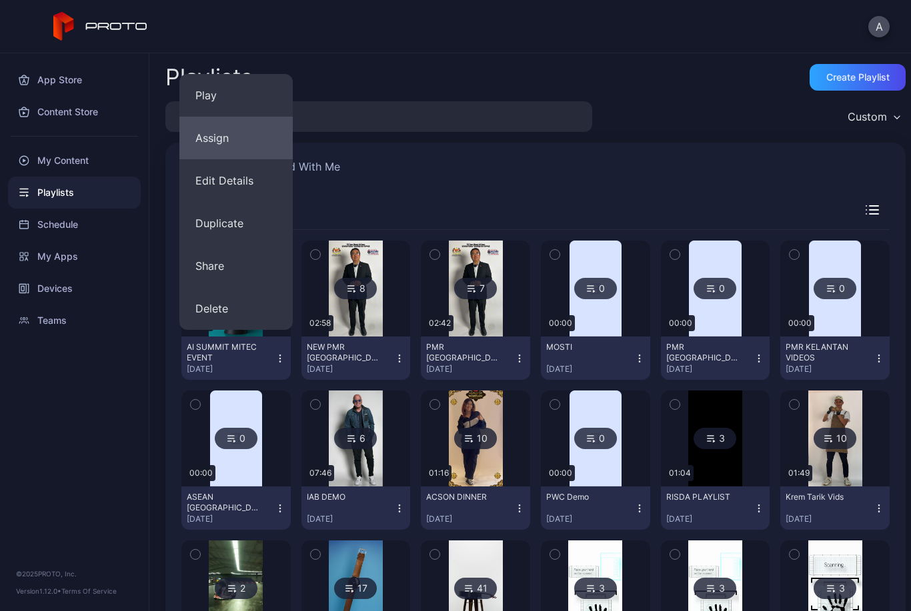
click at [250, 139] on button "Assign" at bounding box center [235, 138] width 113 height 43
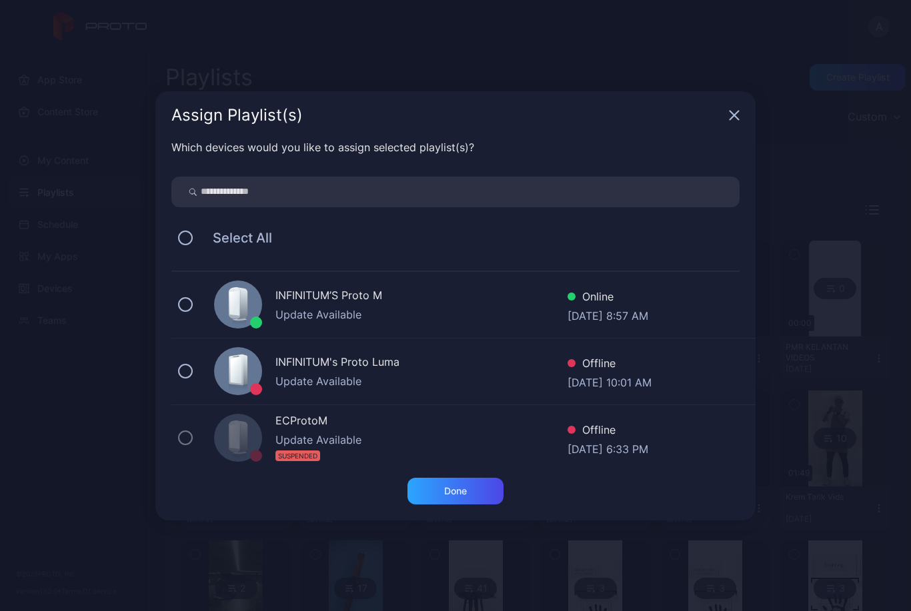
click at [346, 321] on div "Update Available" at bounding box center [421, 315] width 292 height 16
click at [463, 493] on div "Done" at bounding box center [455, 491] width 23 height 11
